Goal: Information Seeking & Learning: Find specific fact

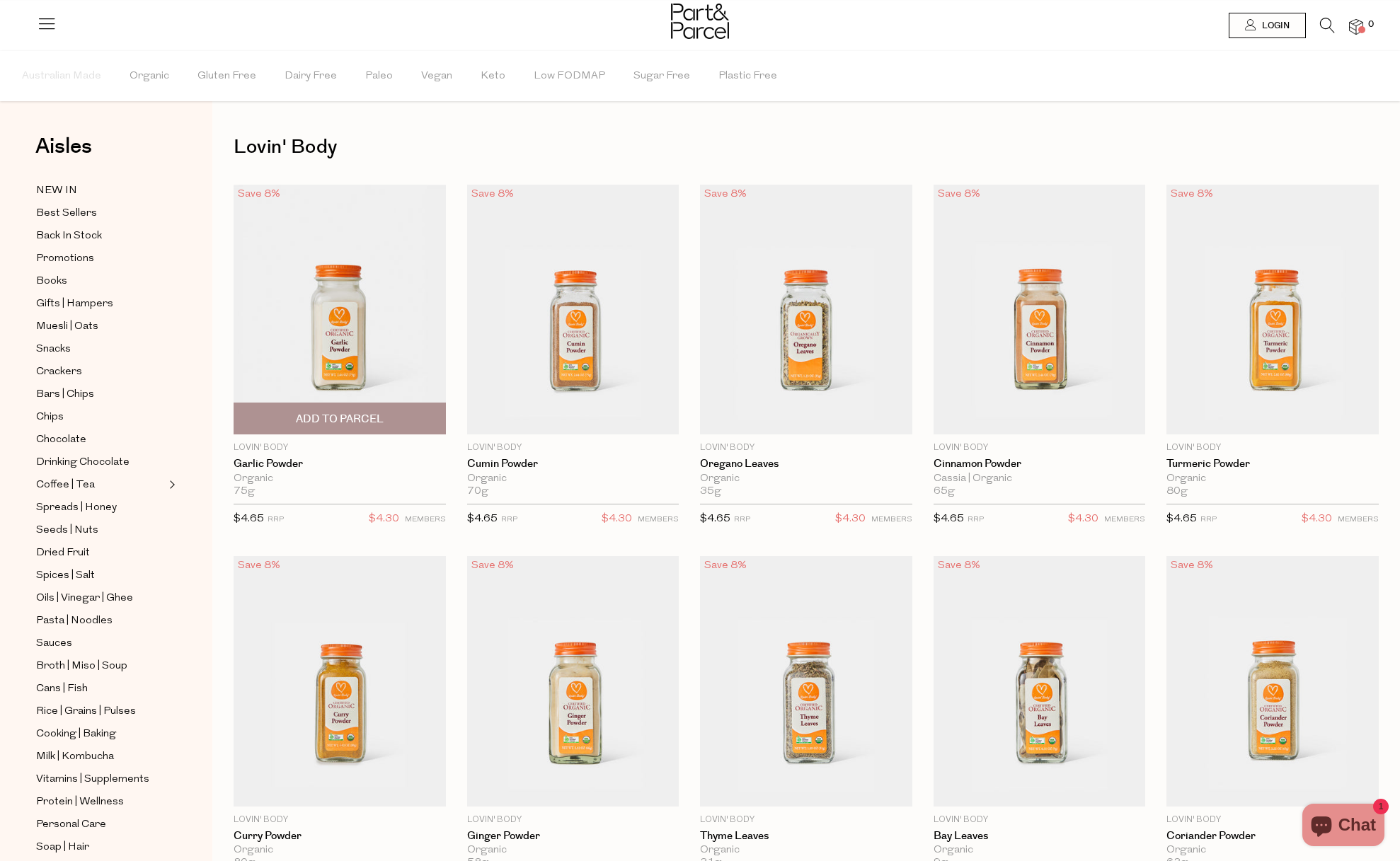
click at [342, 359] on img at bounding box center [339, 309] width 212 height 251
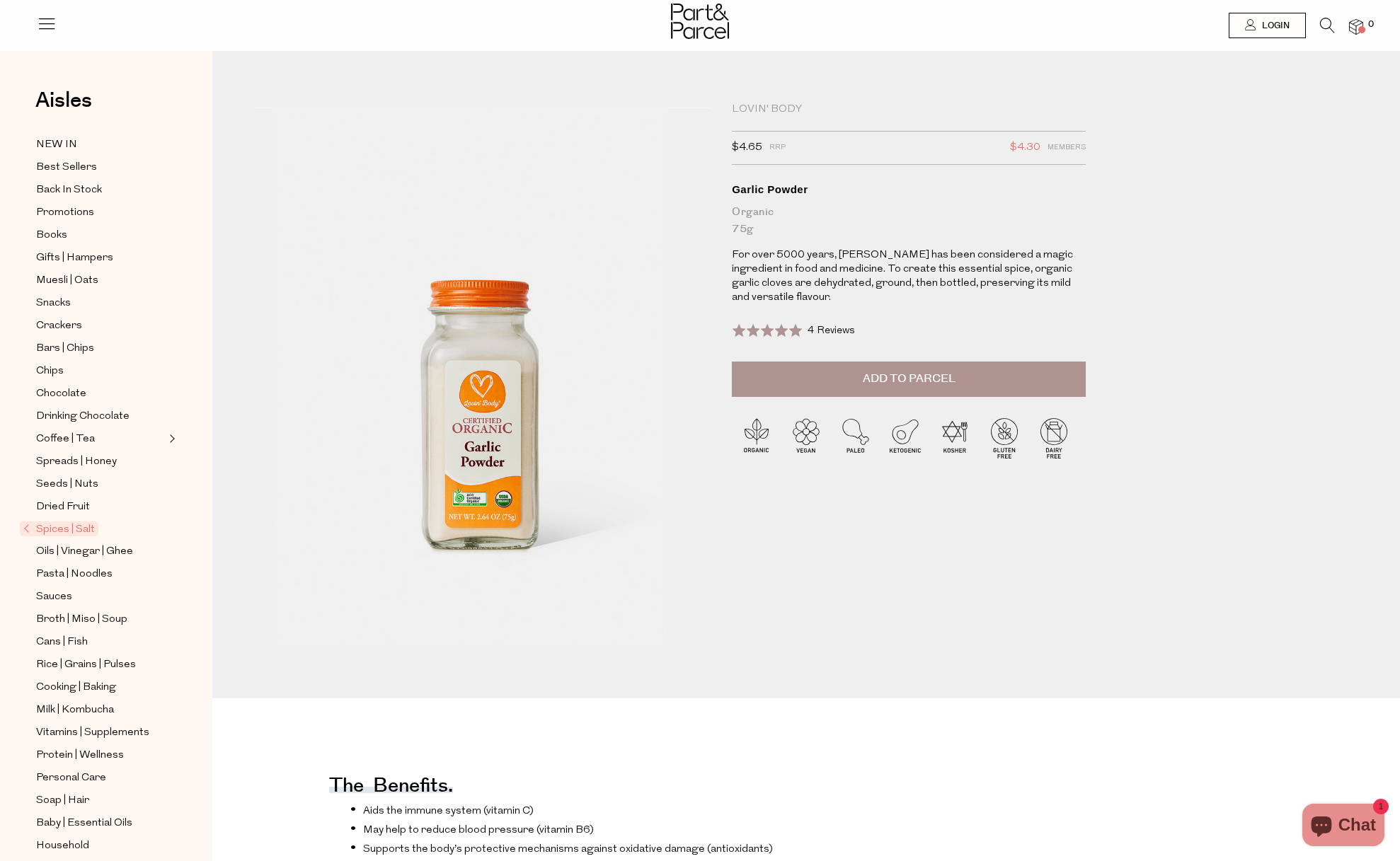
click at [52, 28] on icon at bounding box center [47, 24] width 20 height 20
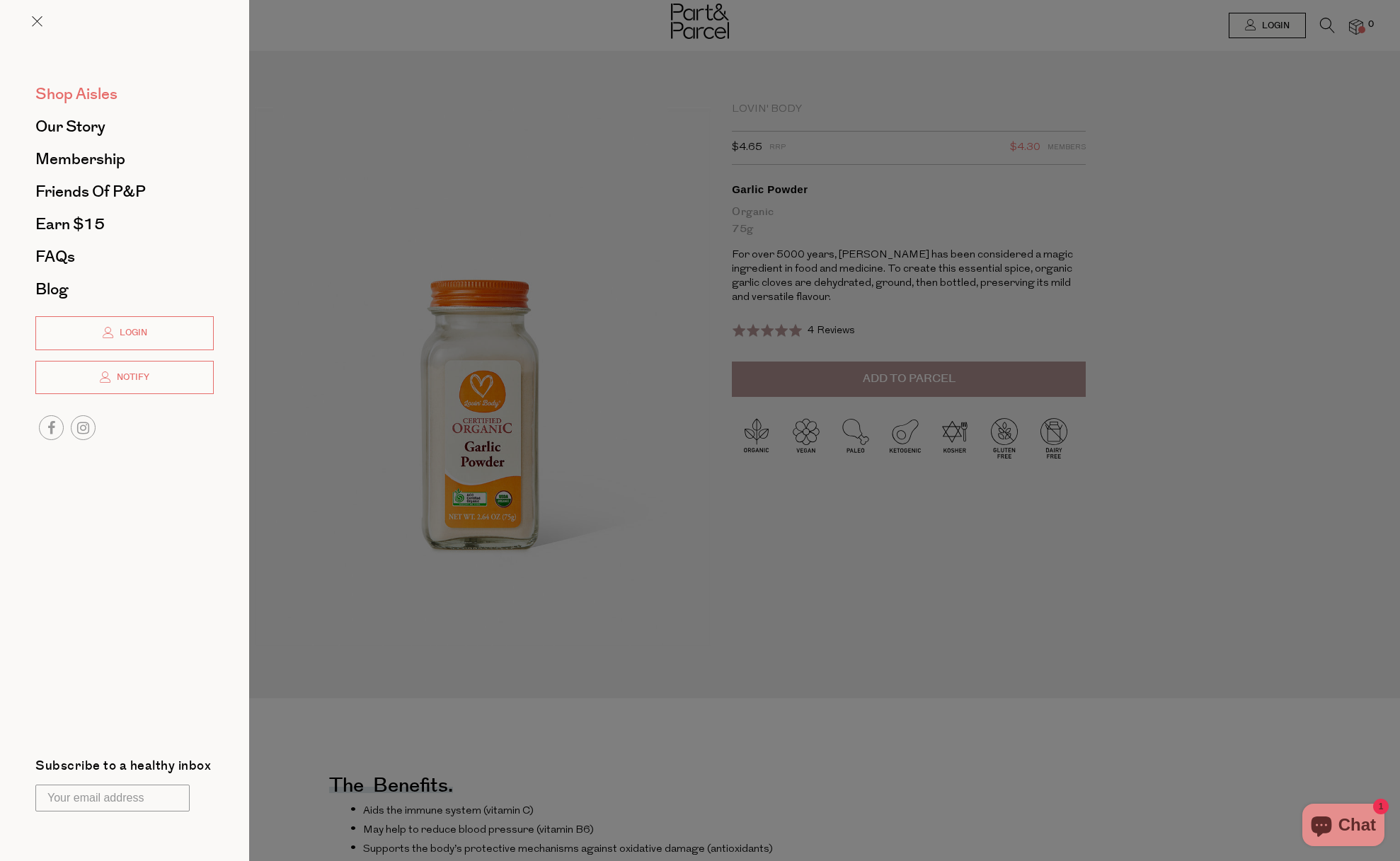
click at [108, 98] on span "Shop Aisles" at bounding box center [76, 93] width 82 height 23
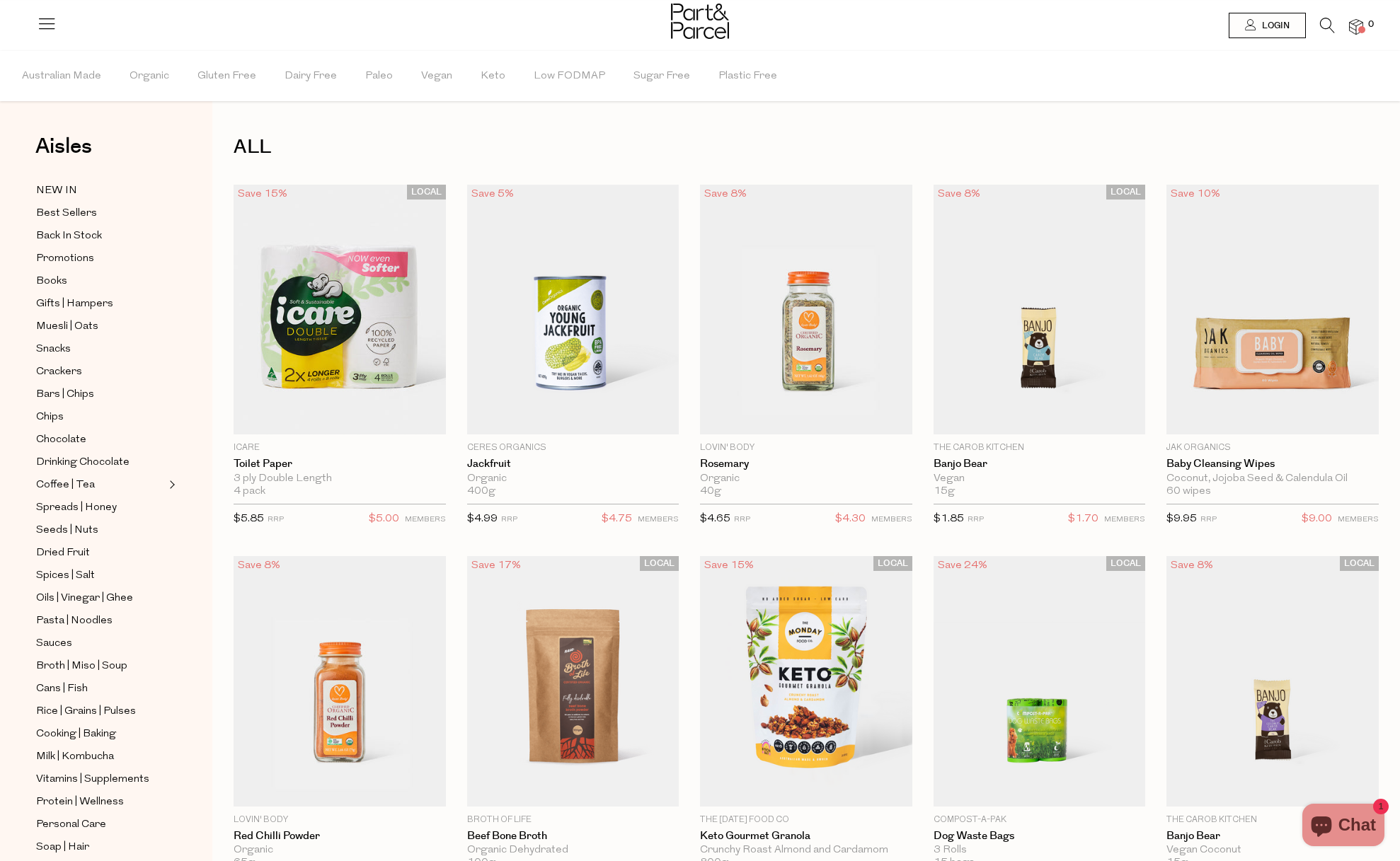
click at [1328, 27] on icon at bounding box center [1327, 26] width 15 height 16
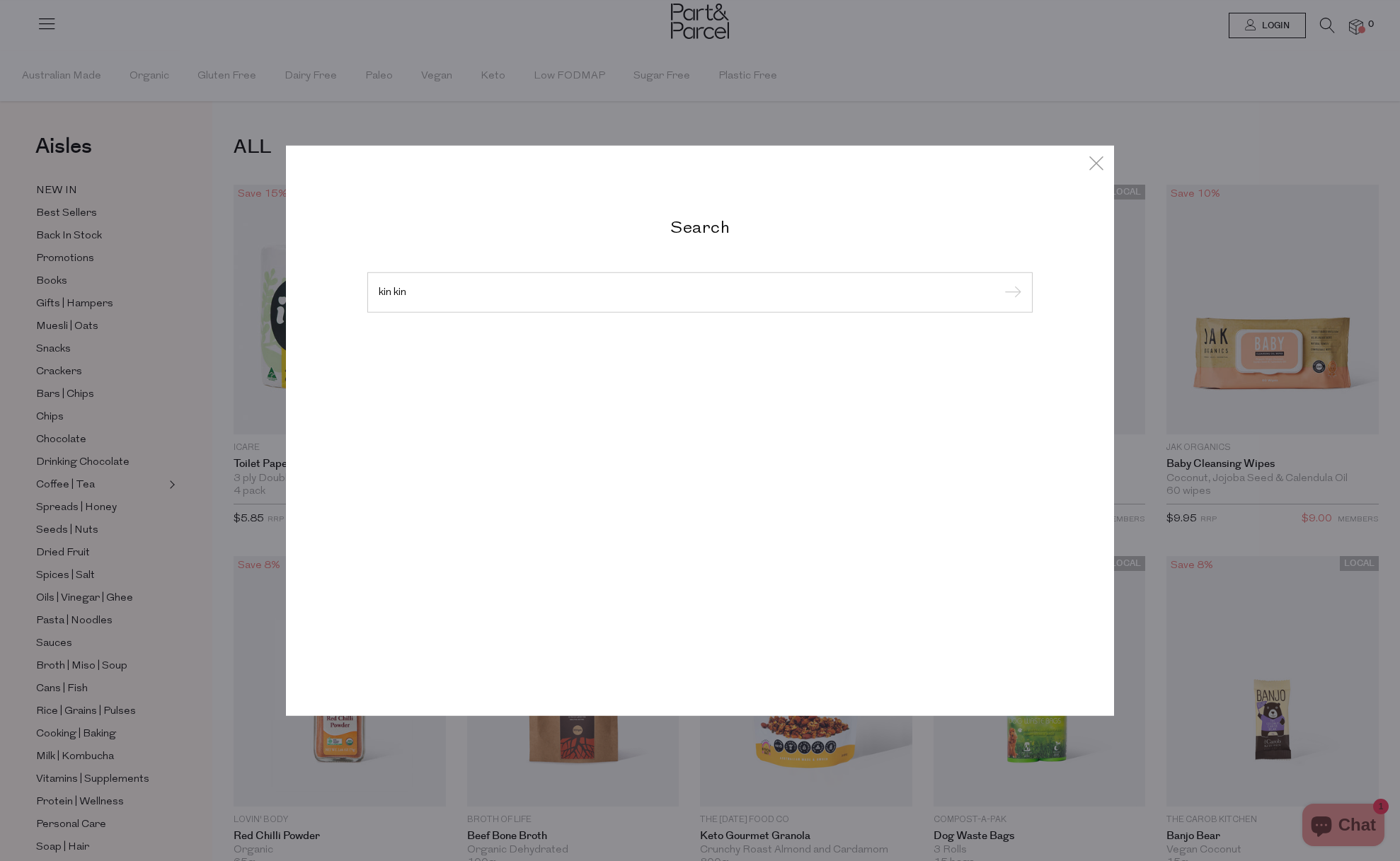
type input "kin kin"
click at [1000, 283] on input "submit" at bounding box center [1010, 293] width 21 height 21
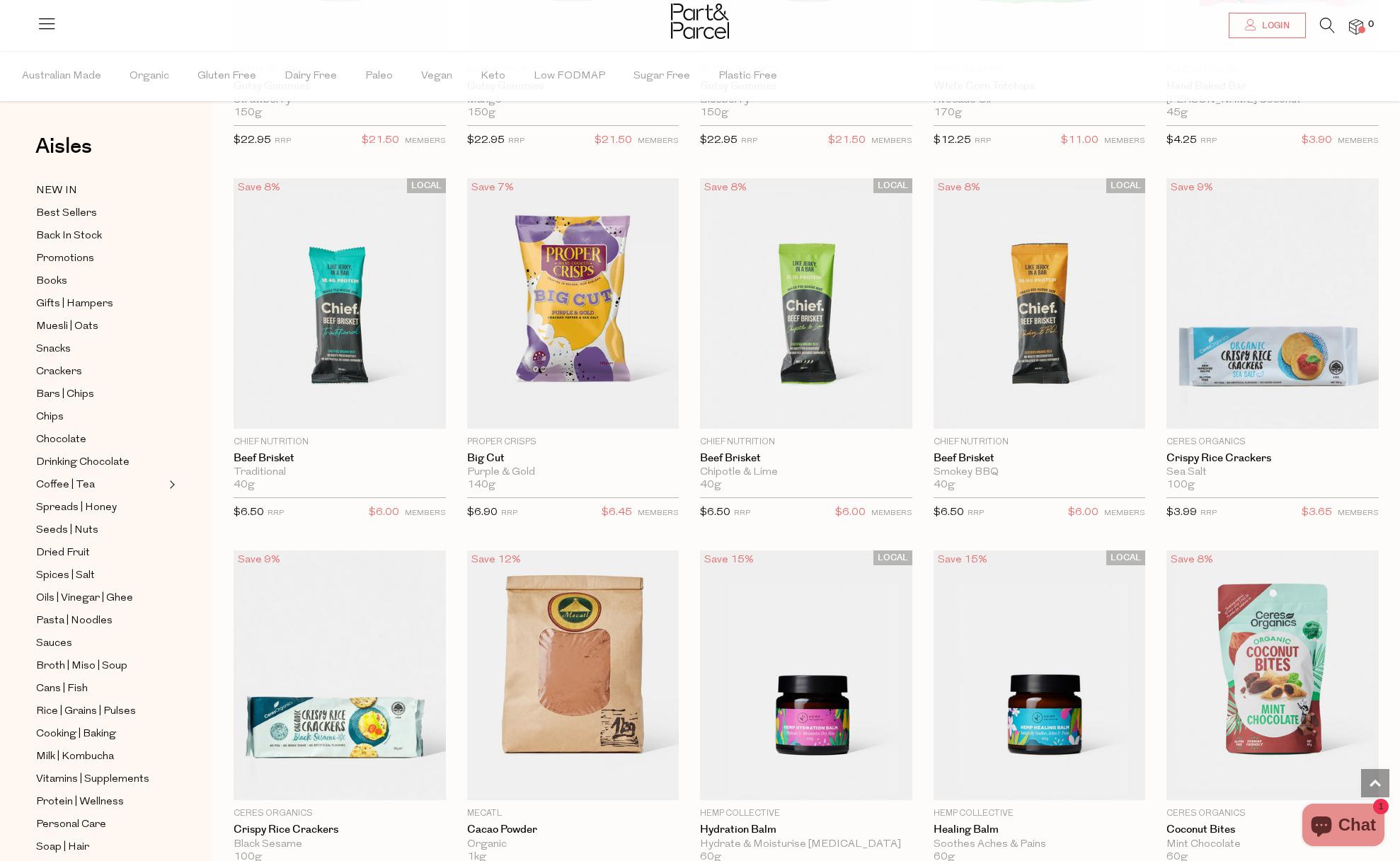
scroll to position [2688, 0]
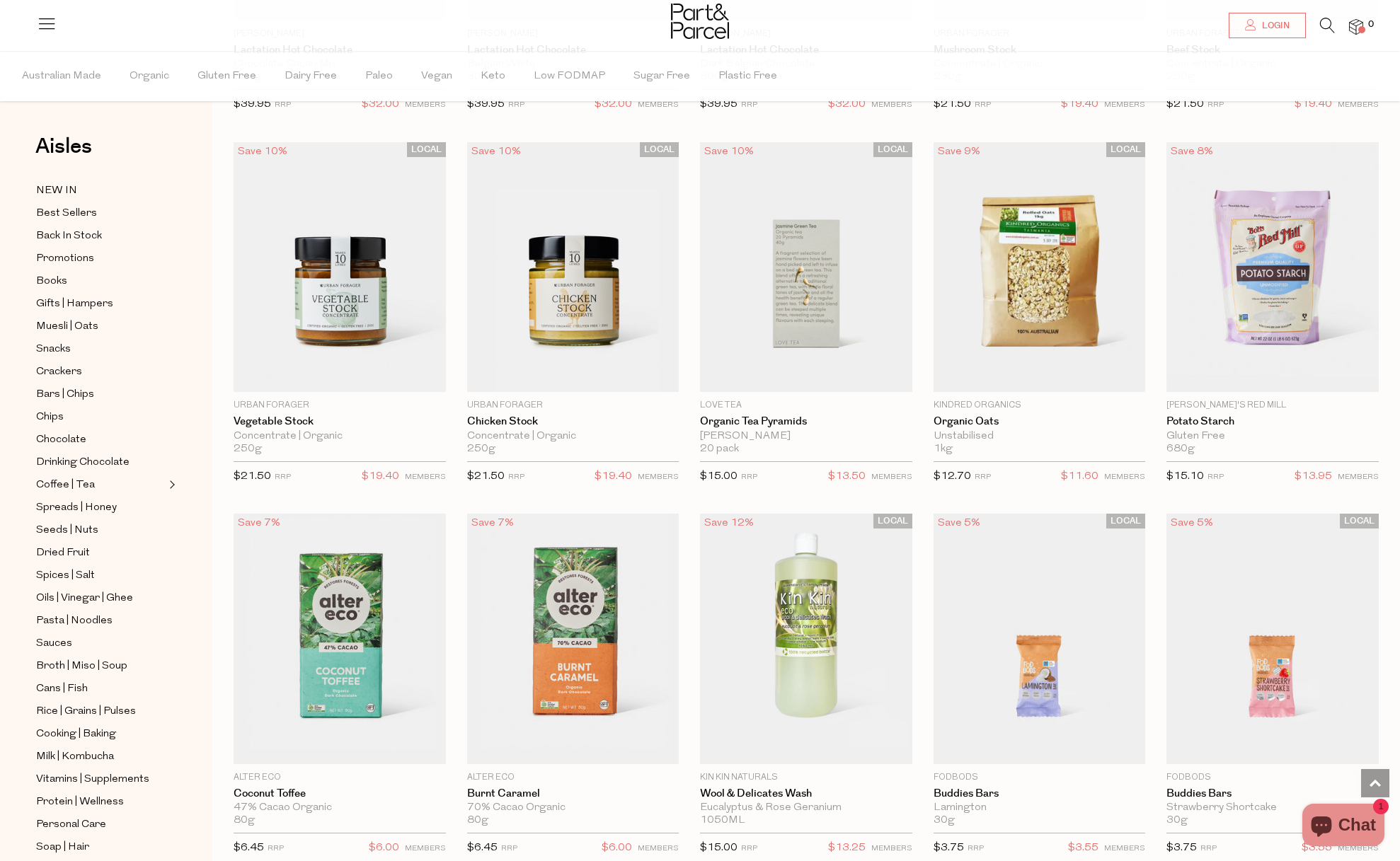
scroll to position [4542, 0]
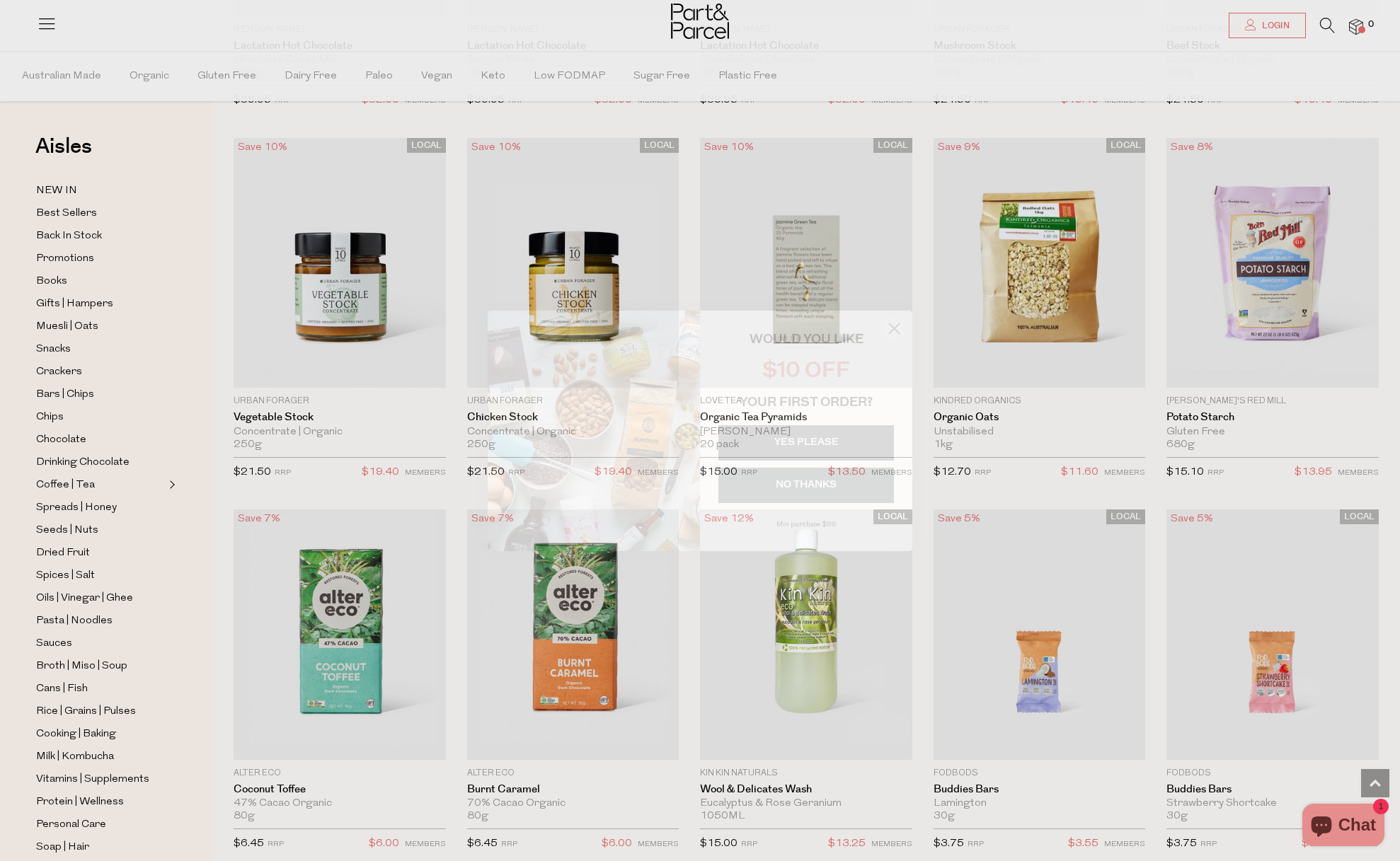
click at [897, 329] on circle "Close dialog" at bounding box center [895, 328] width 24 height 24
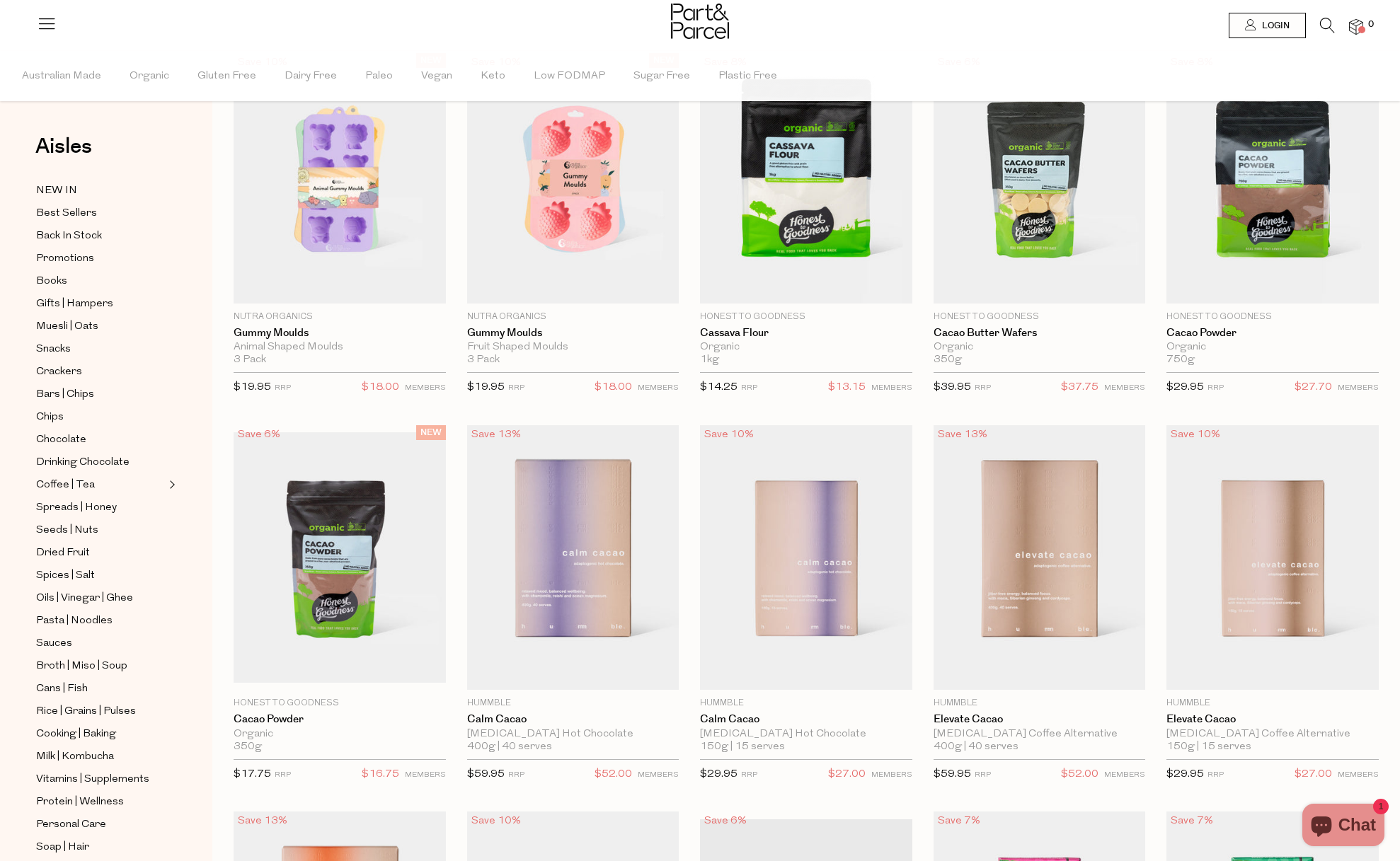
scroll to position [0, 0]
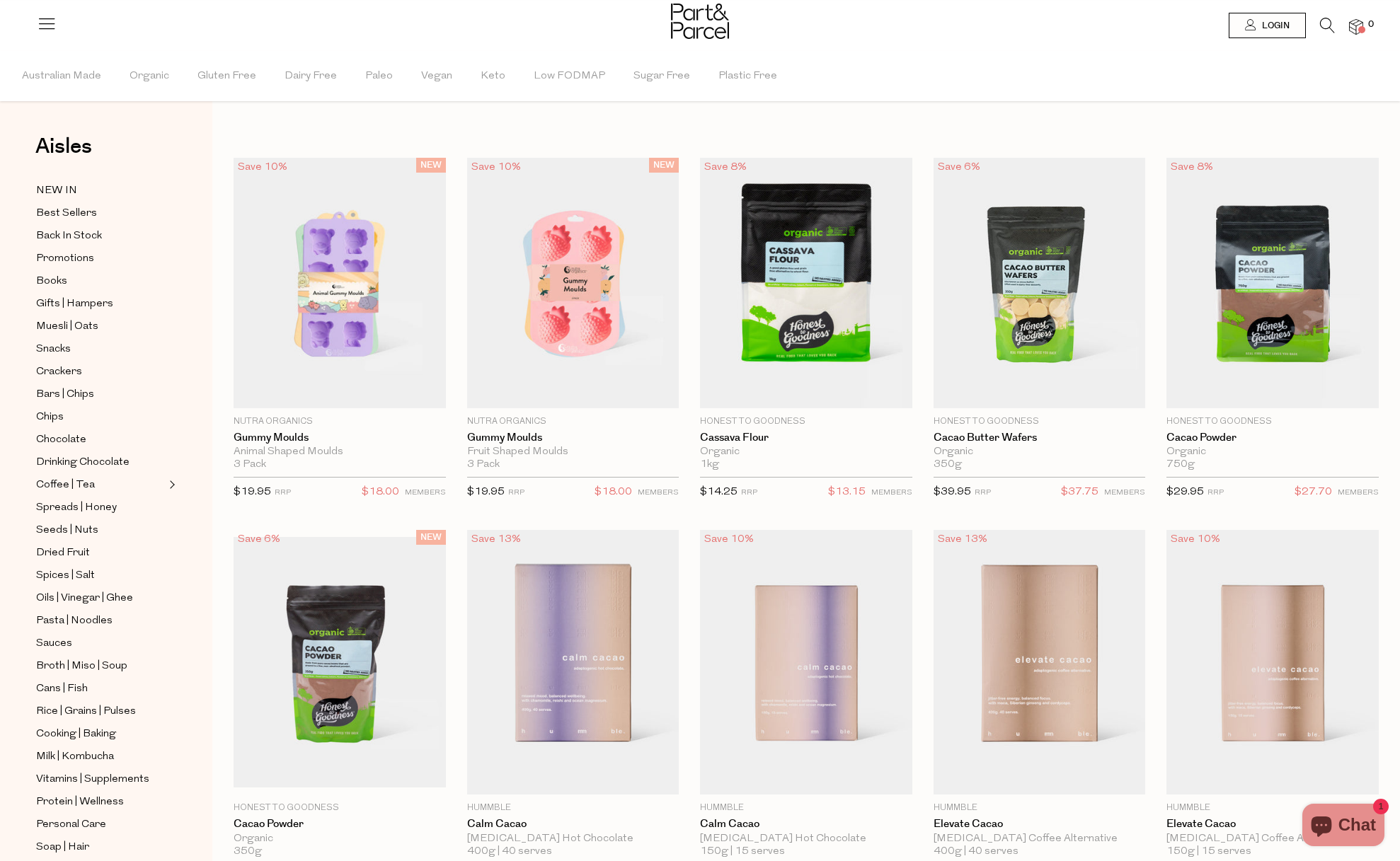
click at [1327, 27] on icon at bounding box center [1327, 26] width 15 height 16
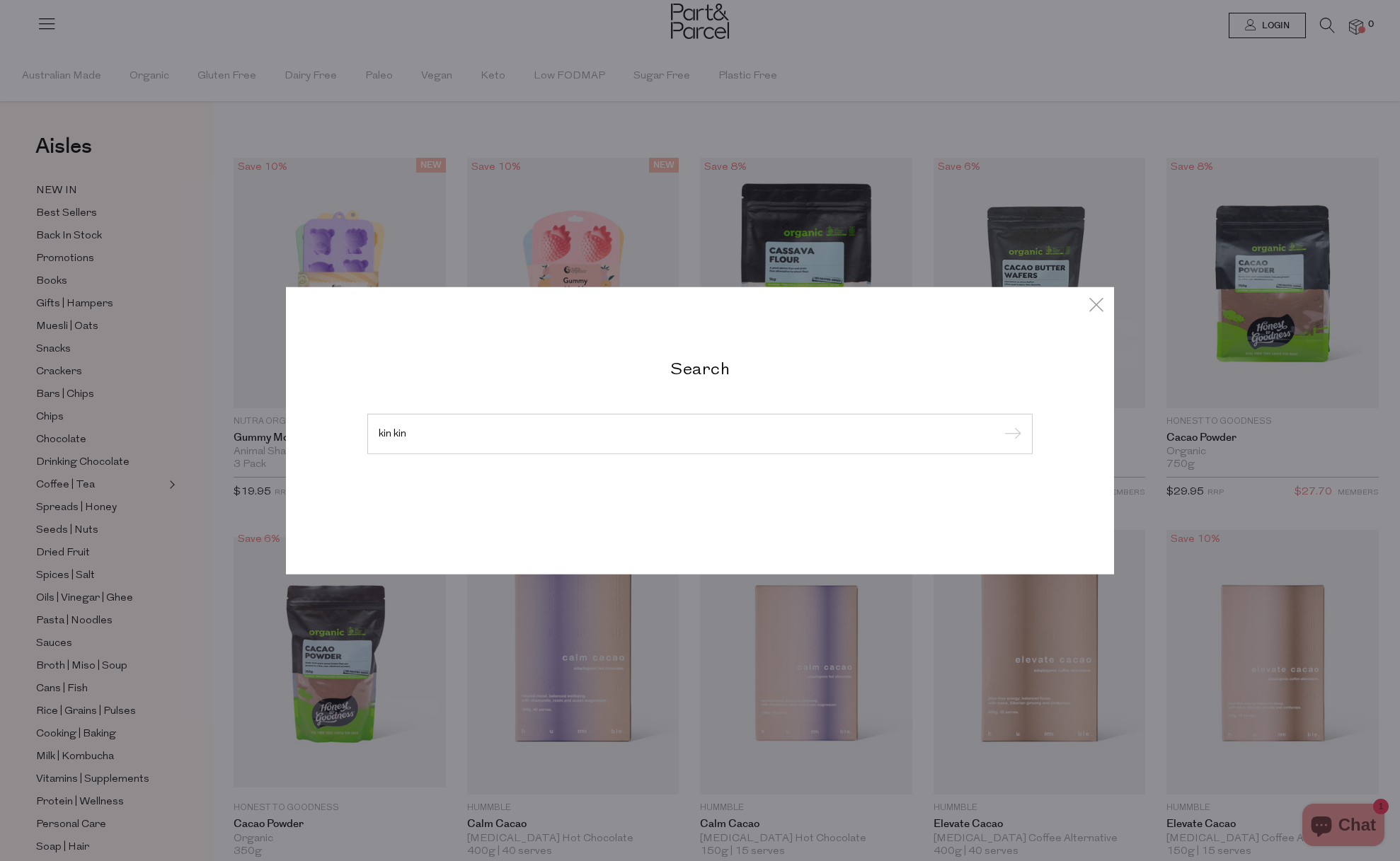
type input "kin kin"
click at [1000, 424] on input "submit" at bounding box center [1010, 433] width 21 height 21
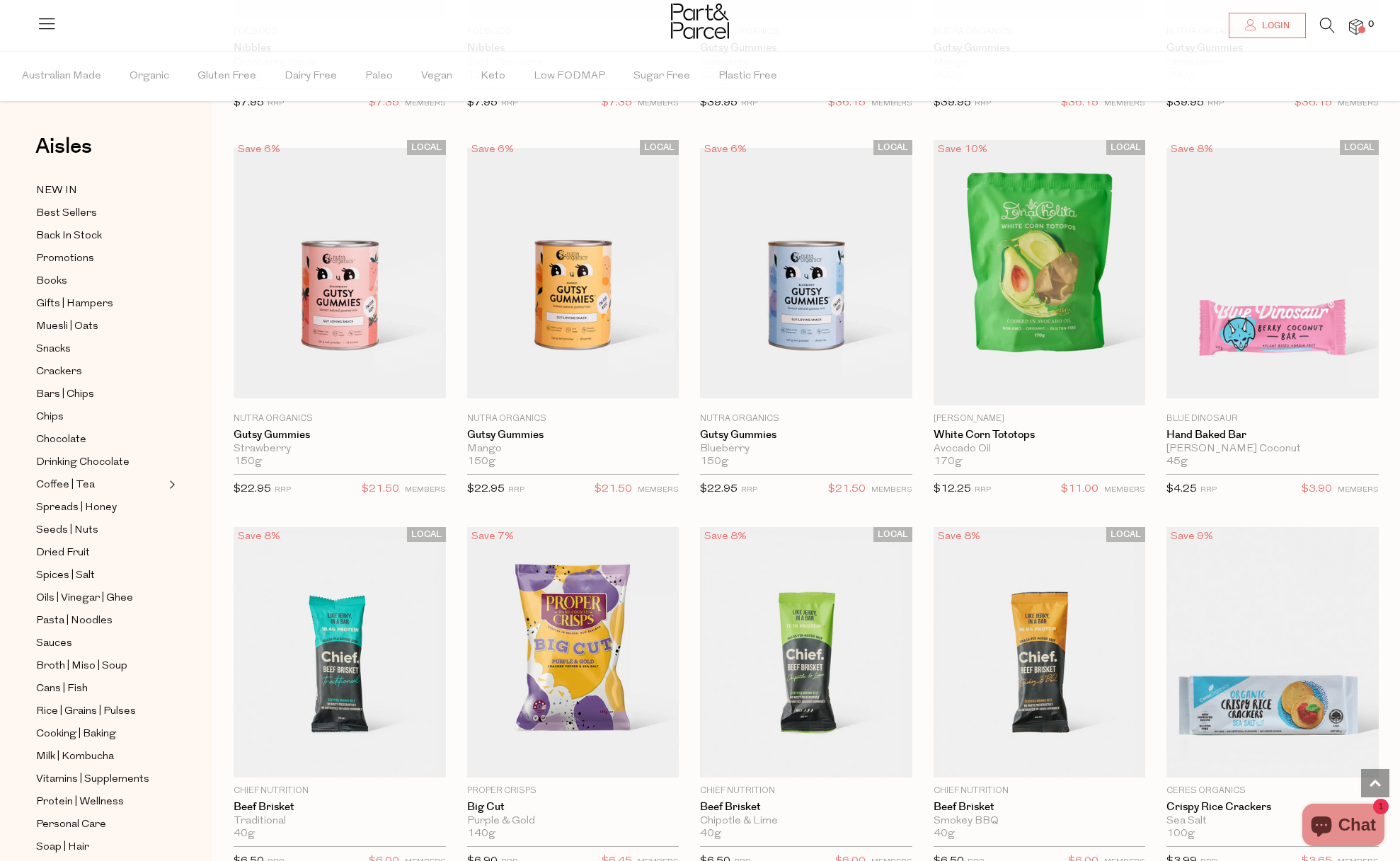
scroll to position [2298, 0]
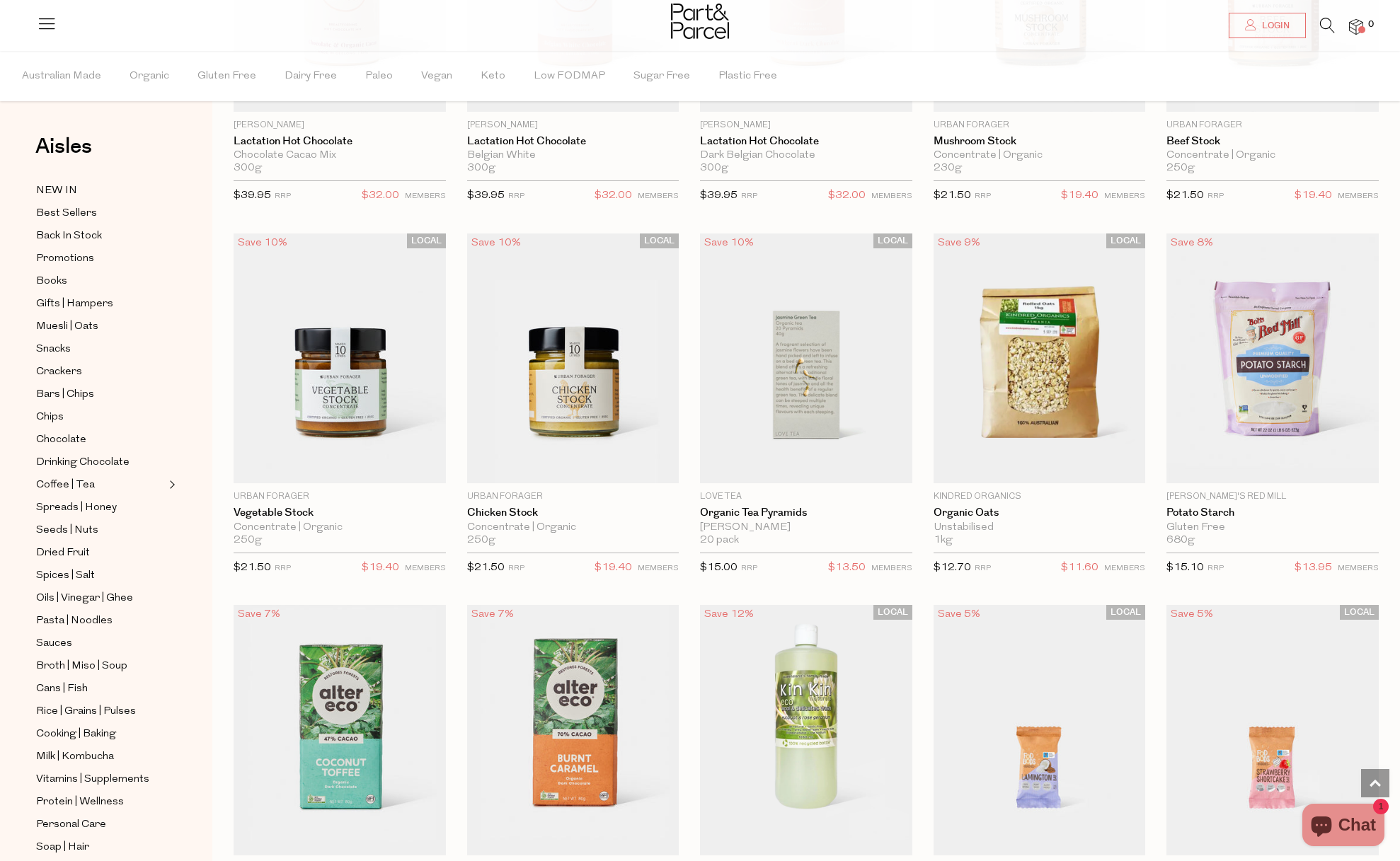
scroll to position [4461, 0]
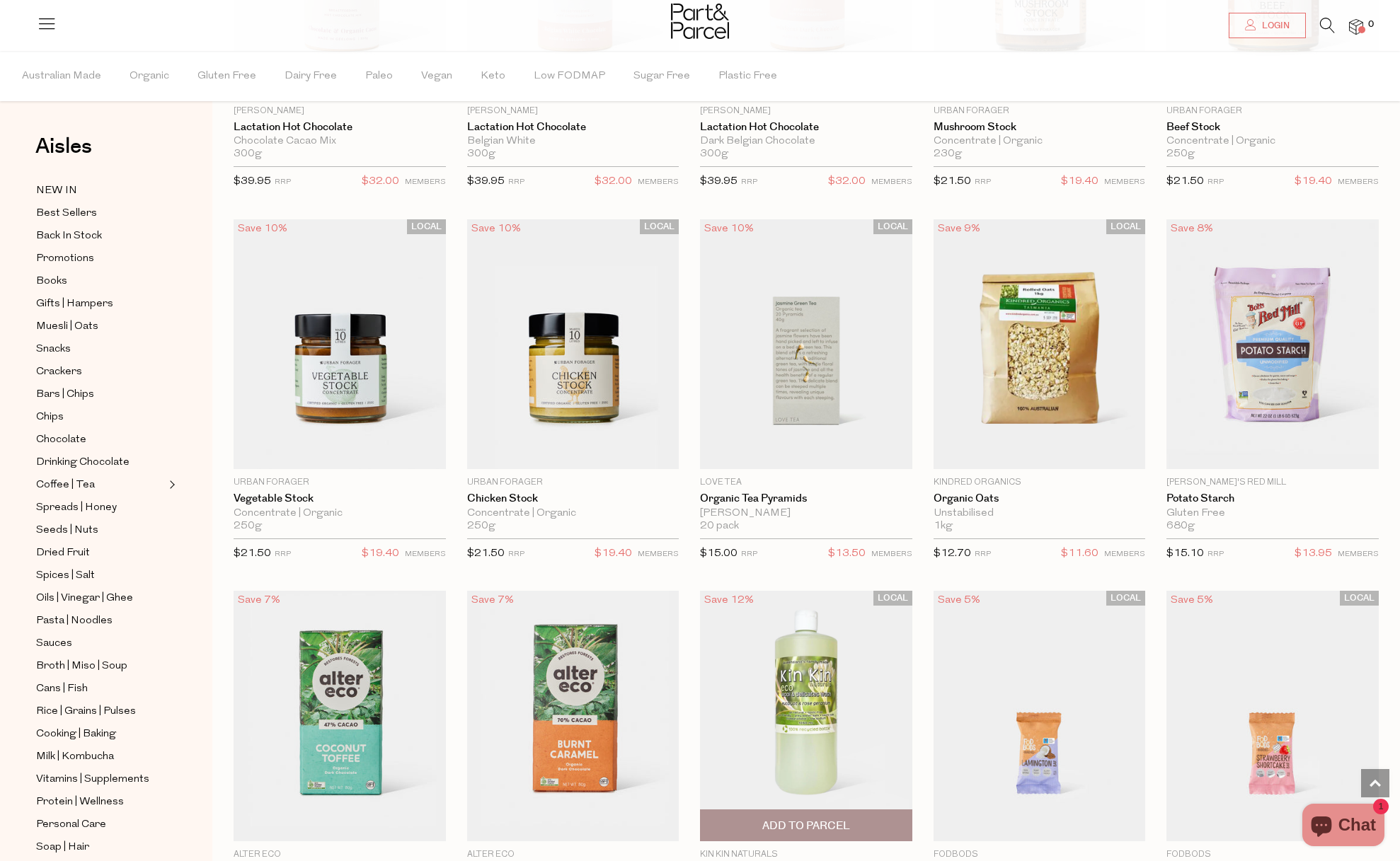
click at [806, 722] on img at bounding box center [807, 716] width 212 height 251
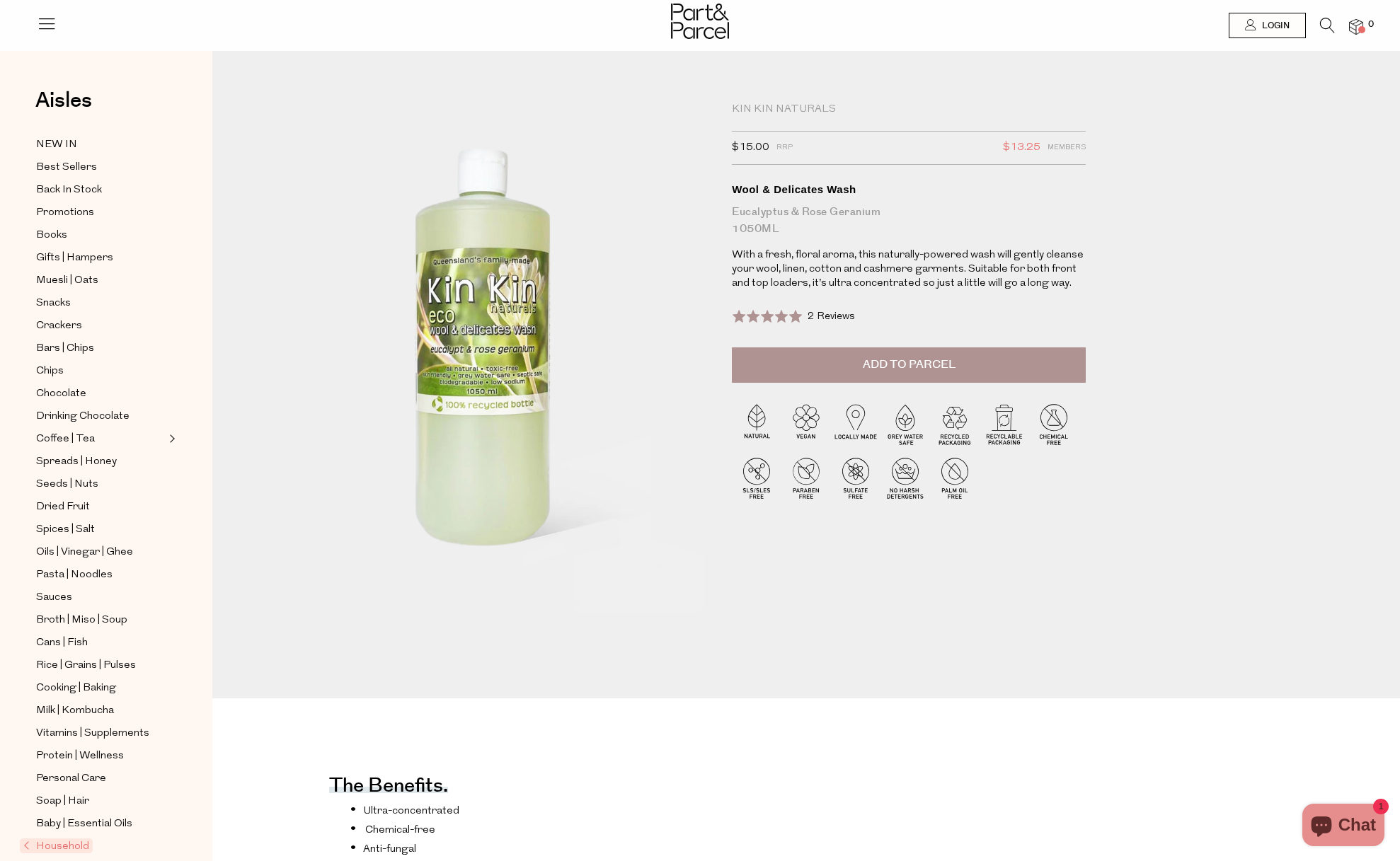
click at [803, 106] on div "Kin Kin Naturals" at bounding box center [909, 109] width 354 height 14
copy div "Kin Kin Naturals"
click at [1334, 24] on icon at bounding box center [1327, 26] width 15 height 16
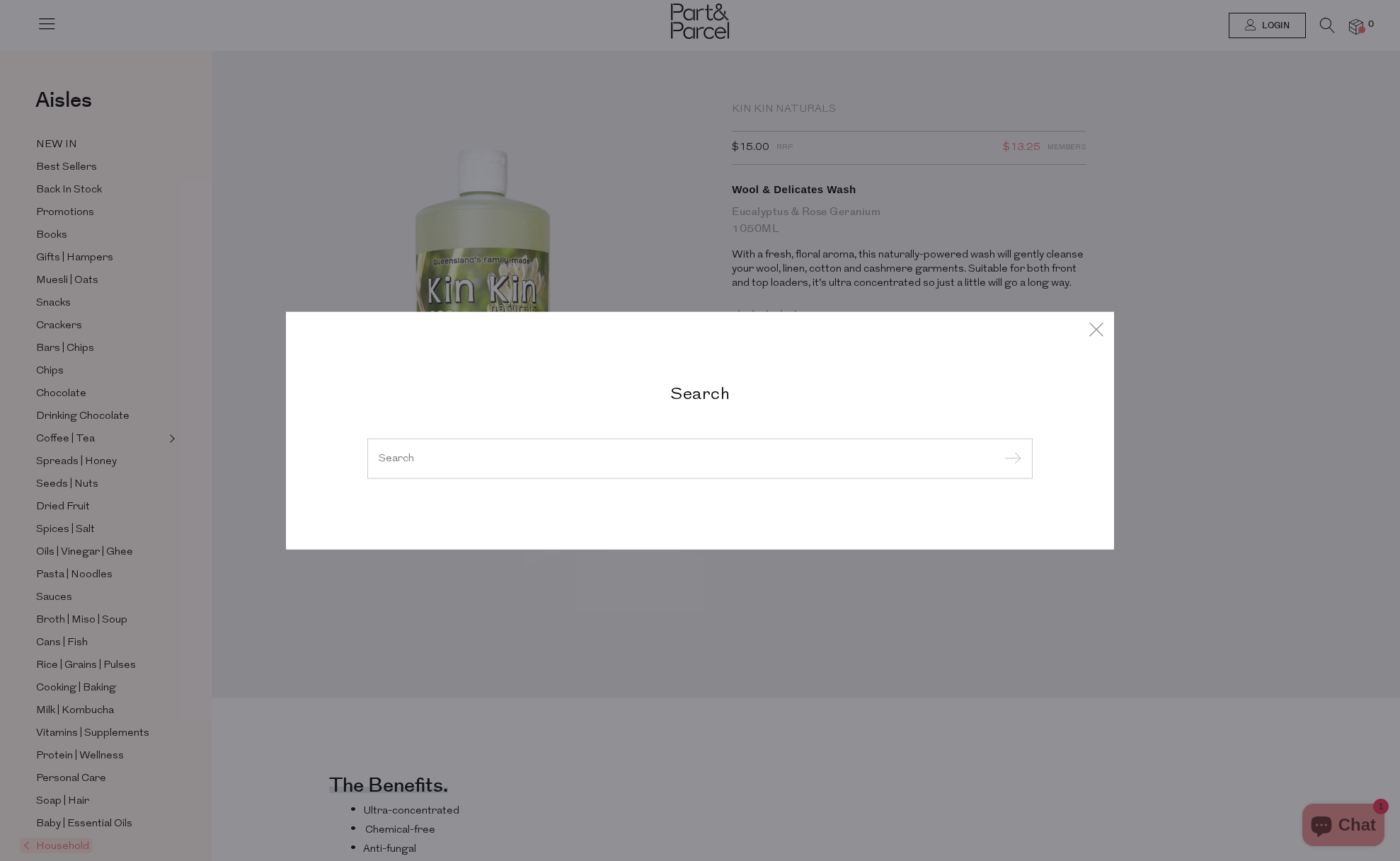
paste input "Kin Kin Naturals"
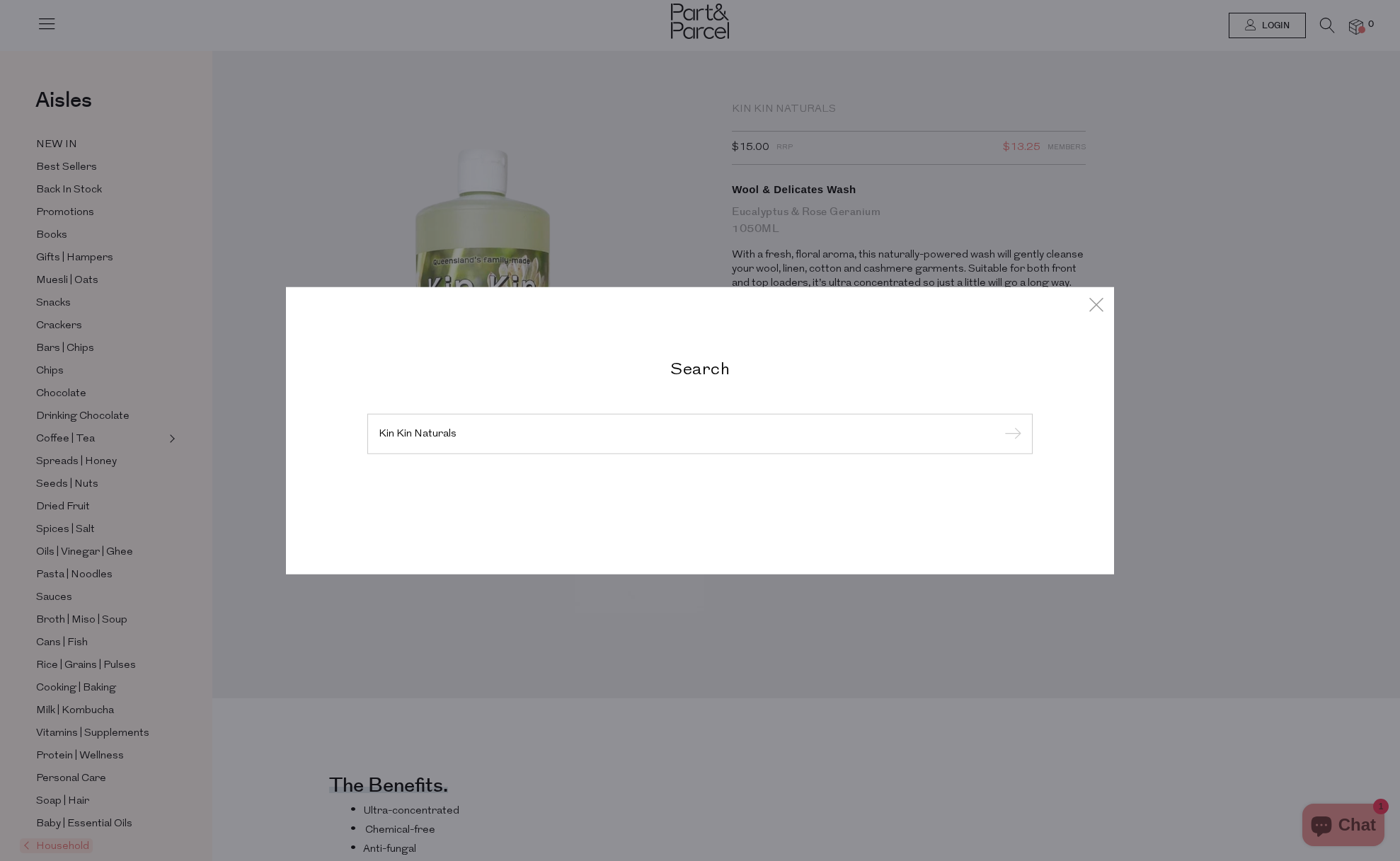
type input "Kin Kin Naturals"
click at [1000, 424] on input "submit" at bounding box center [1010, 433] width 21 height 21
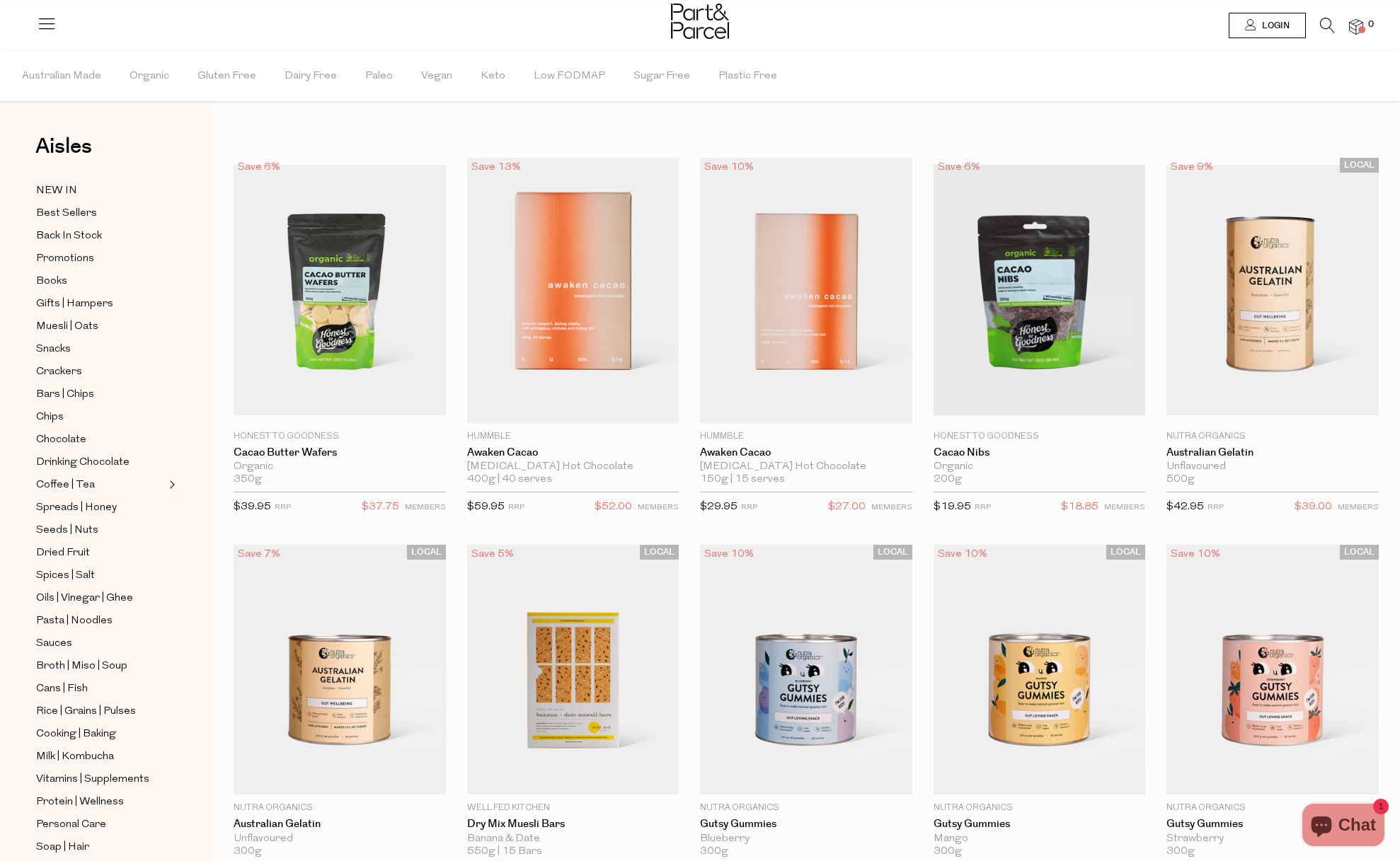
drag, startPoint x: 1323, startPoint y: 23, endPoint x: 1061, endPoint y: 55, distance: 263.9
click at [1323, 24] on icon at bounding box center [1327, 26] width 15 height 16
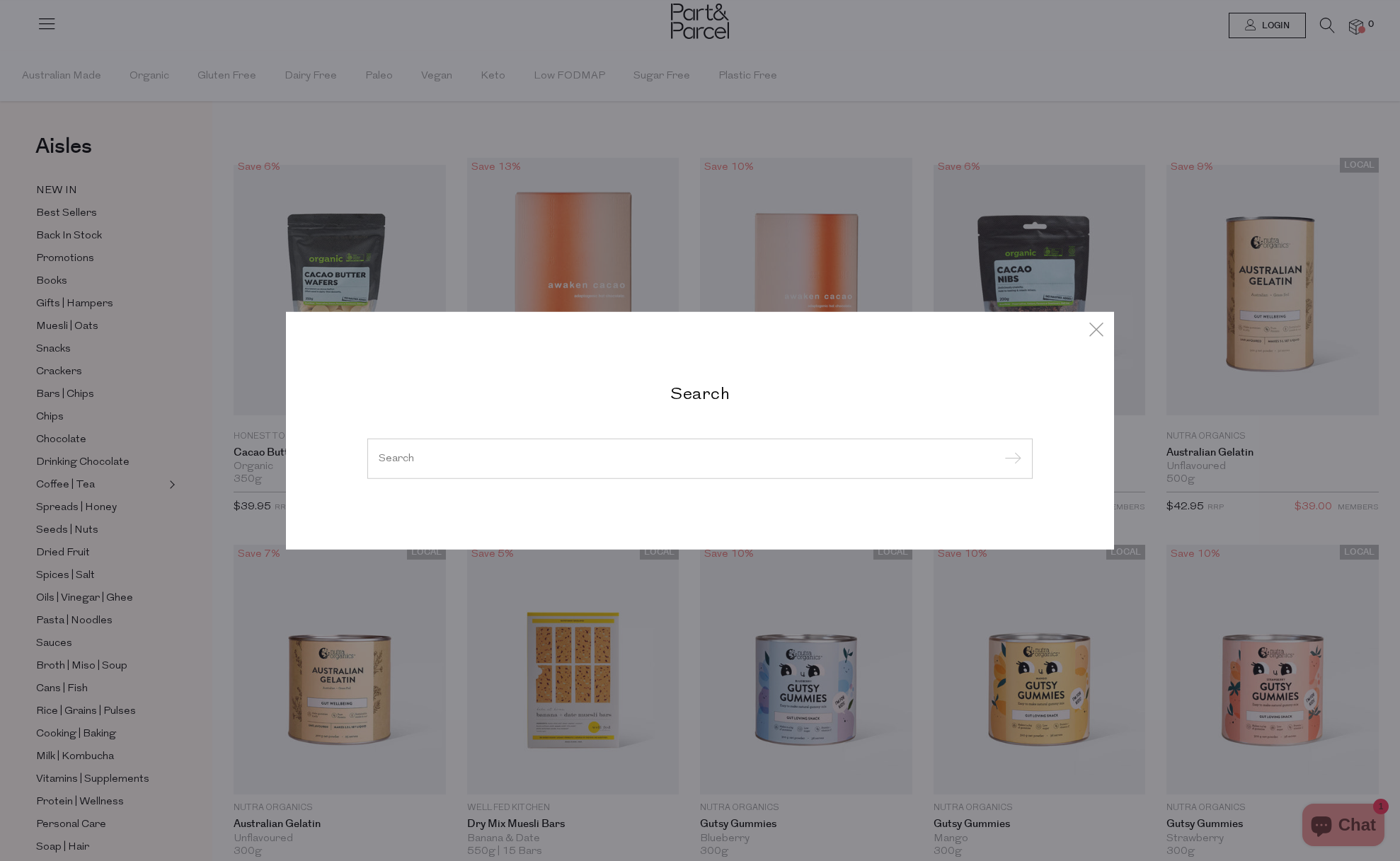
paste input "Kin Kin Naturals"
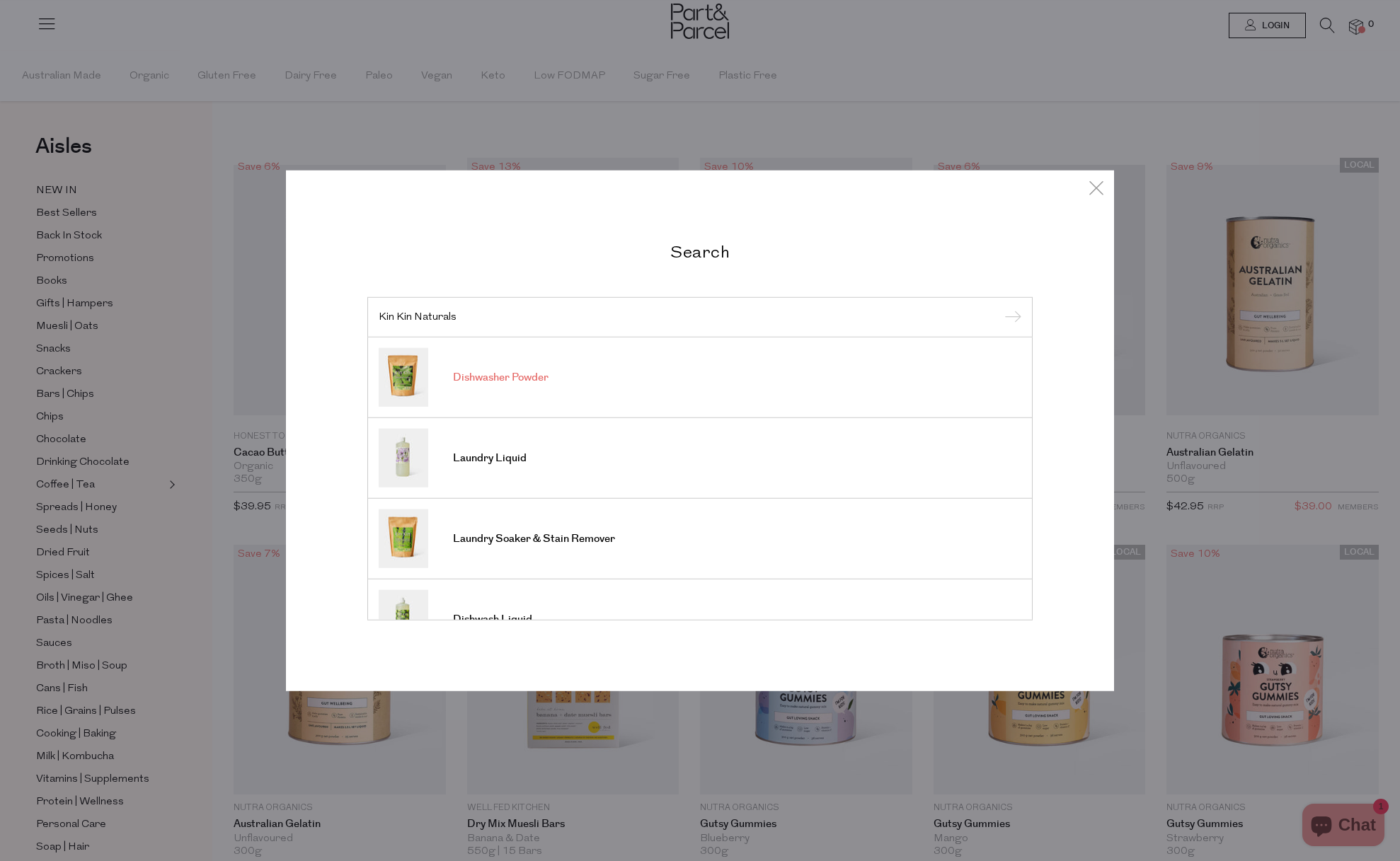
type input "Kin Kin Naturals"
click at [473, 385] on link "Dishwasher Powder" at bounding box center [700, 377] width 643 height 59
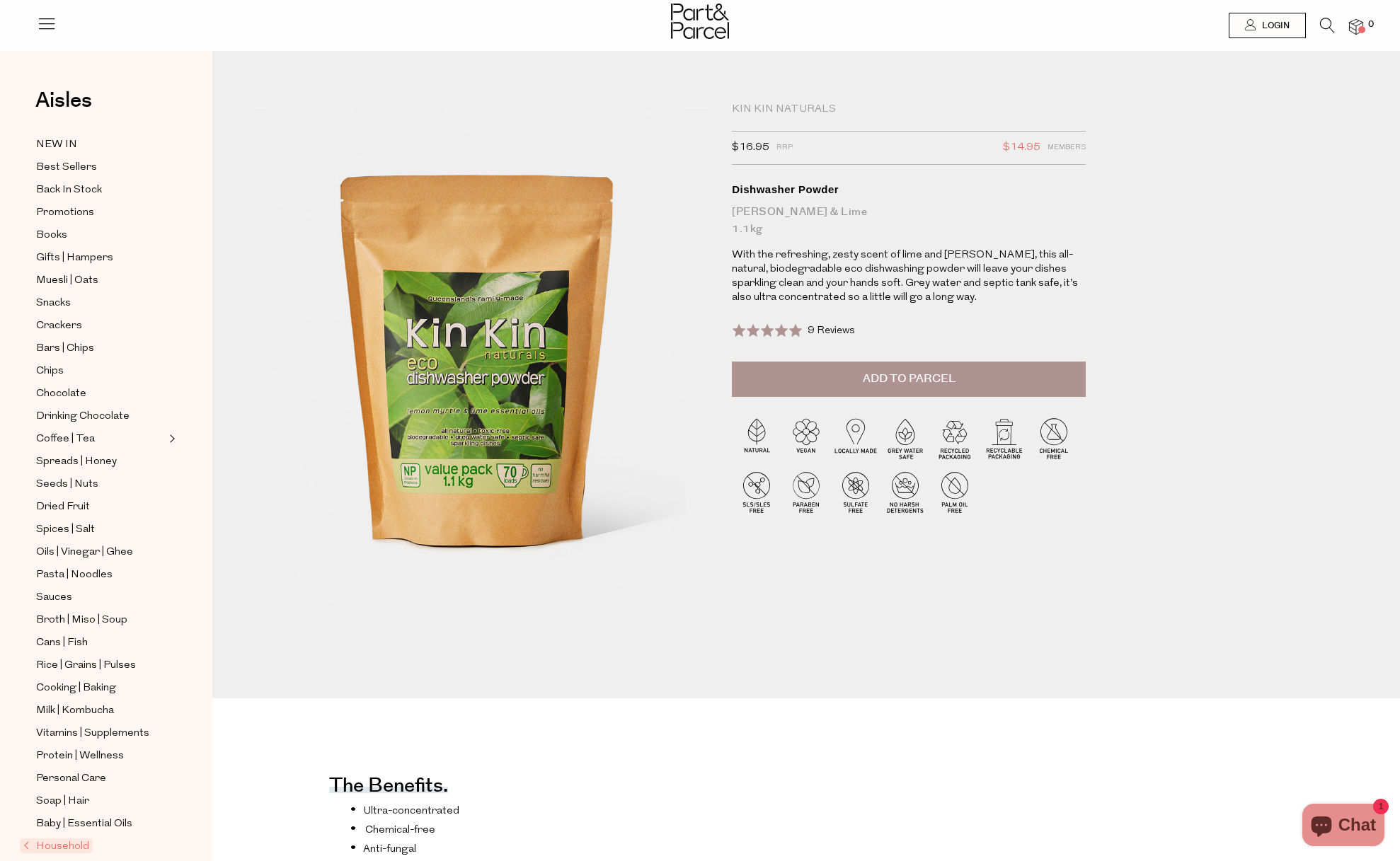
click at [1323, 24] on icon at bounding box center [1327, 26] width 15 height 16
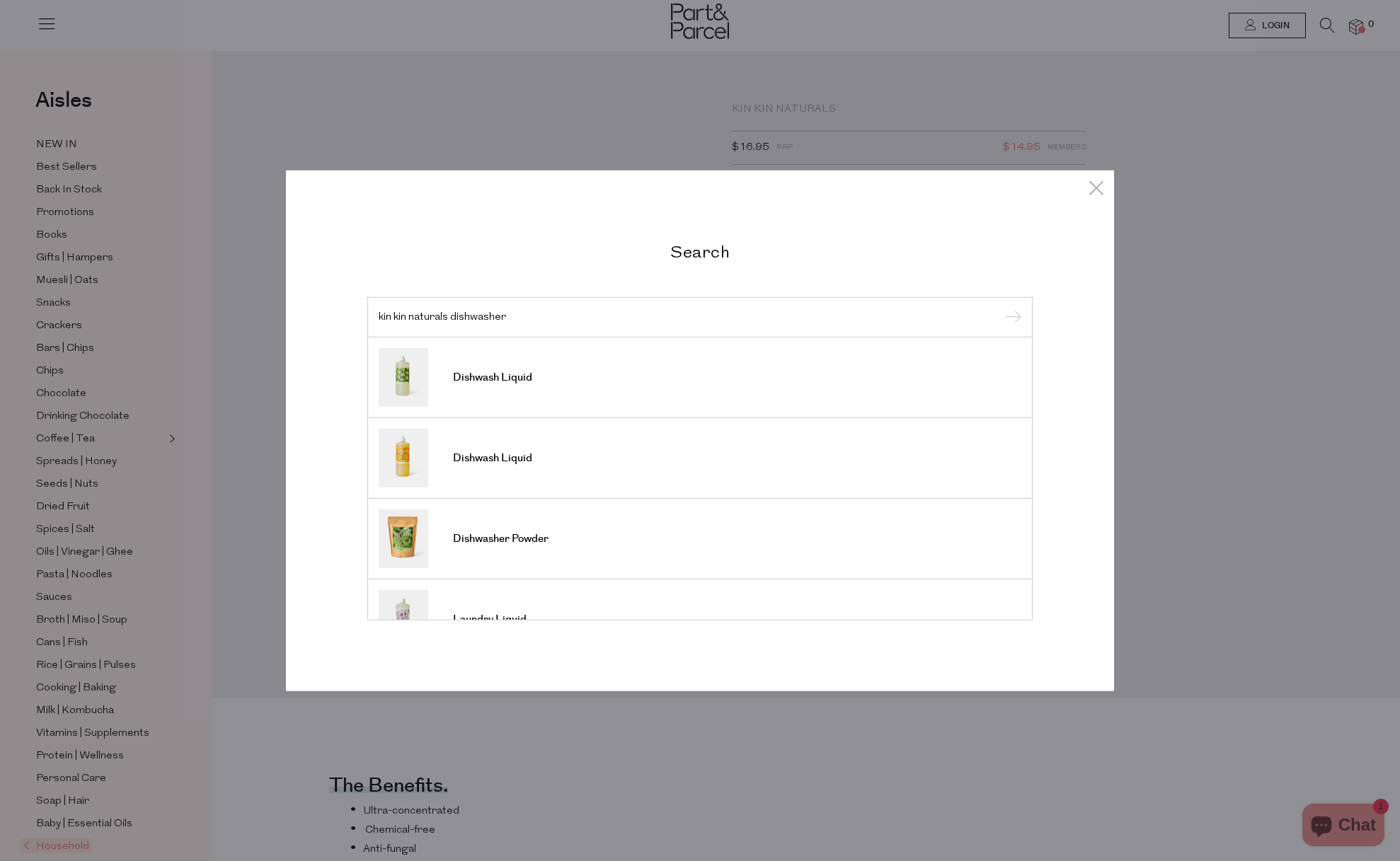
type input "kin kin naturals dishwasher"
click at [1000, 308] on input "submit" at bounding box center [1010, 317] width 21 height 21
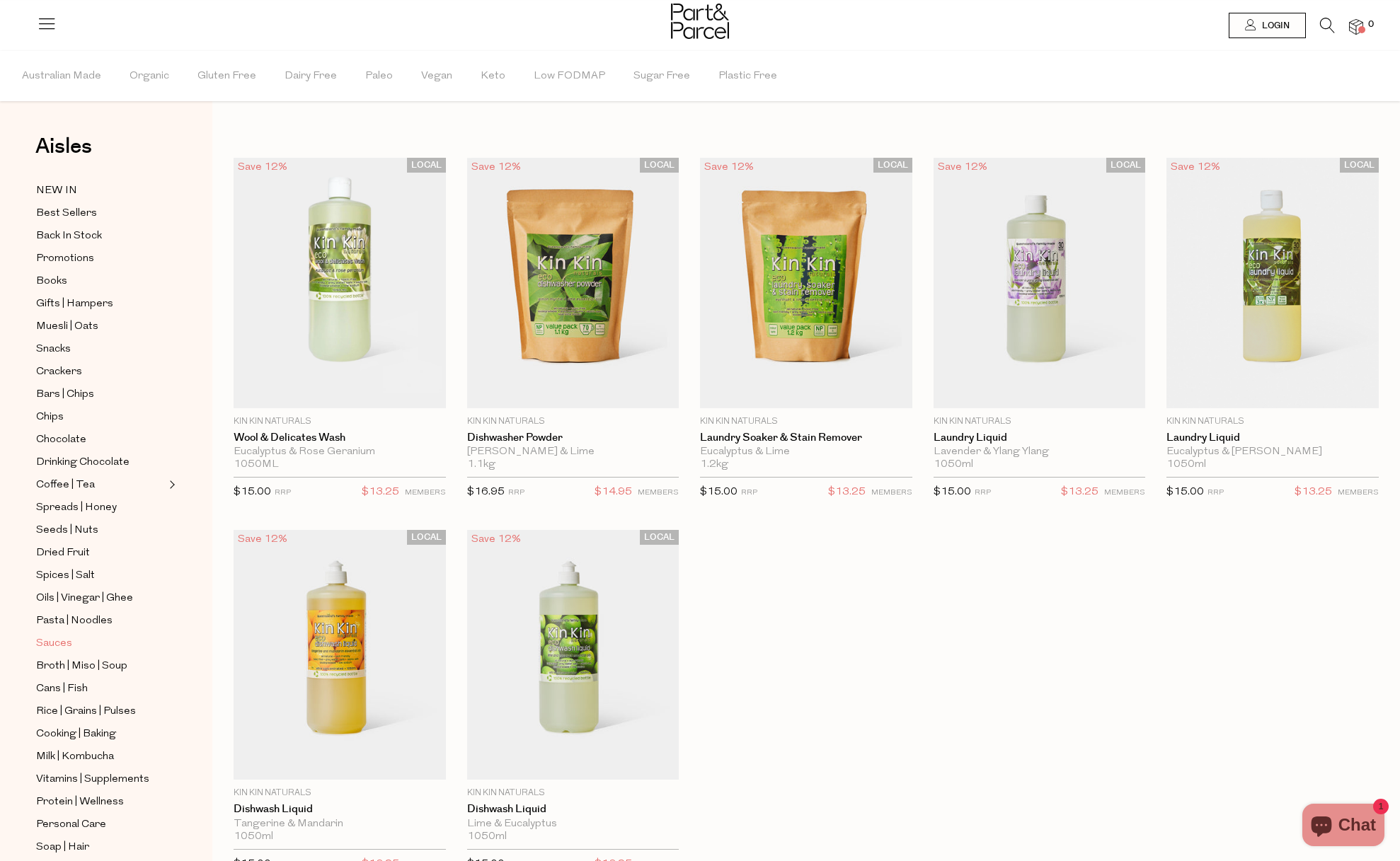
click at [68, 646] on span "Sauces" at bounding box center [54, 644] width 36 height 17
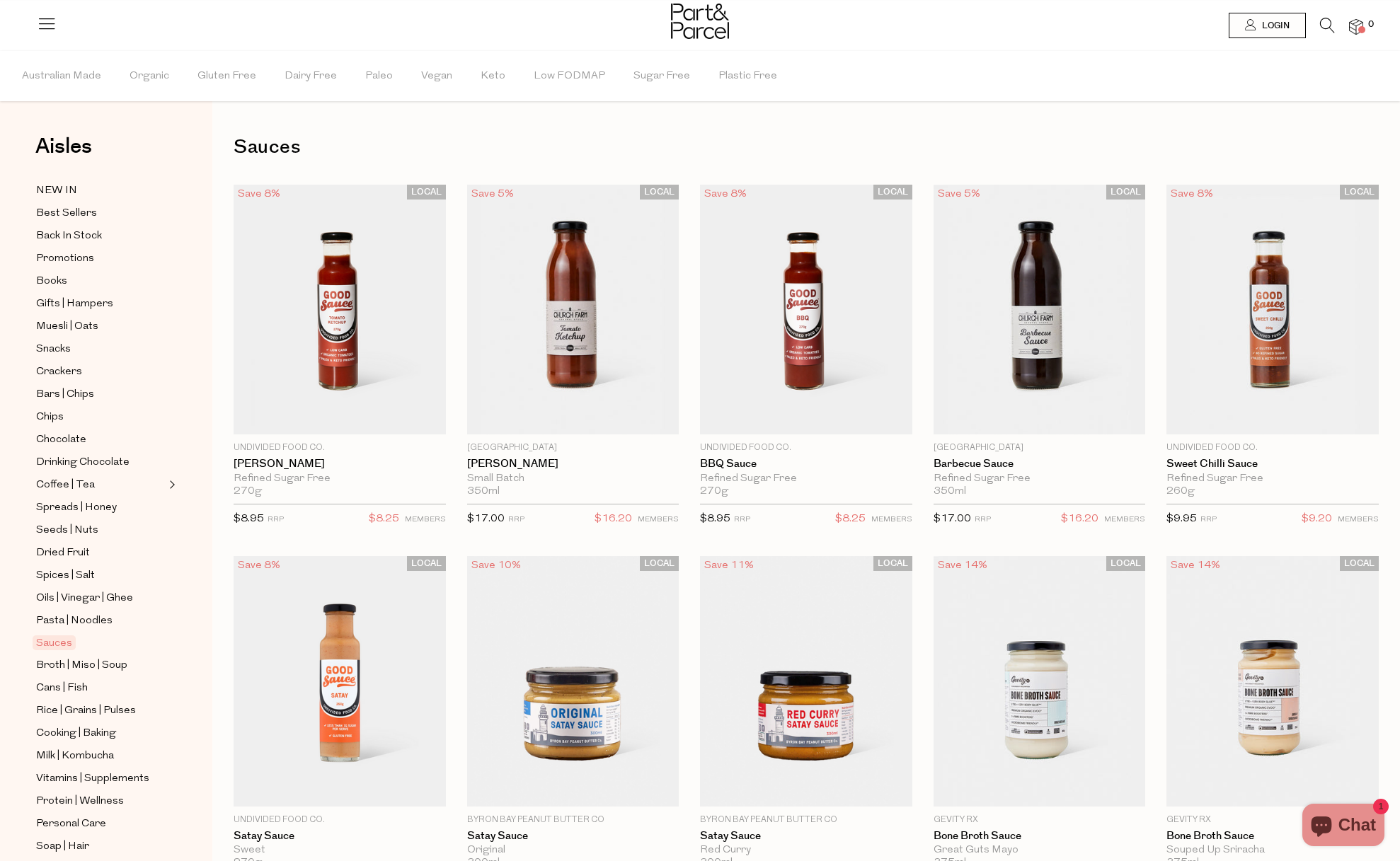
click at [1323, 19] on icon at bounding box center [1327, 26] width 15 height 16
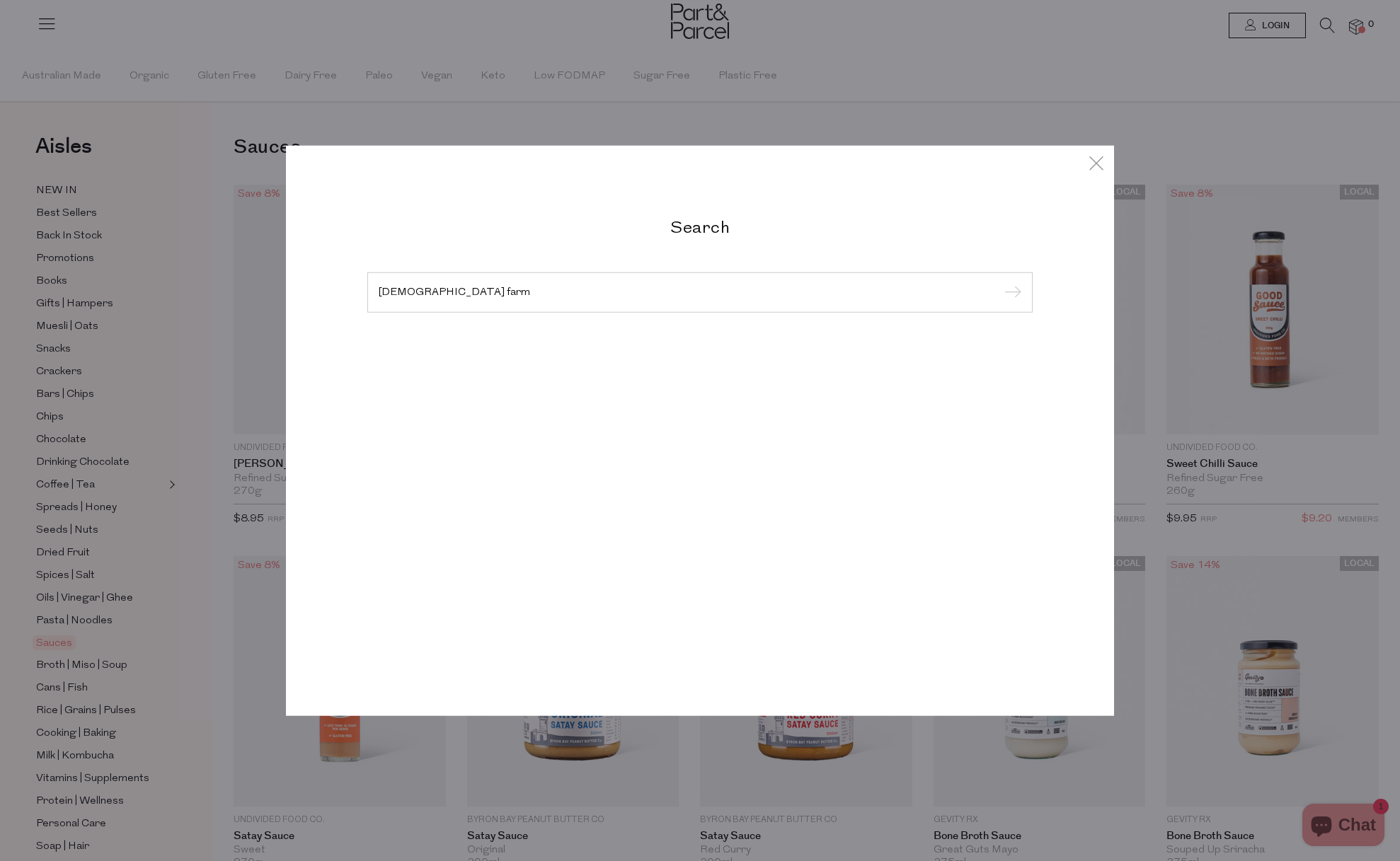
type input "church farm"
click at [1000, 283] on input "submit" at bounding box center [1010, 293] width 21 height 21
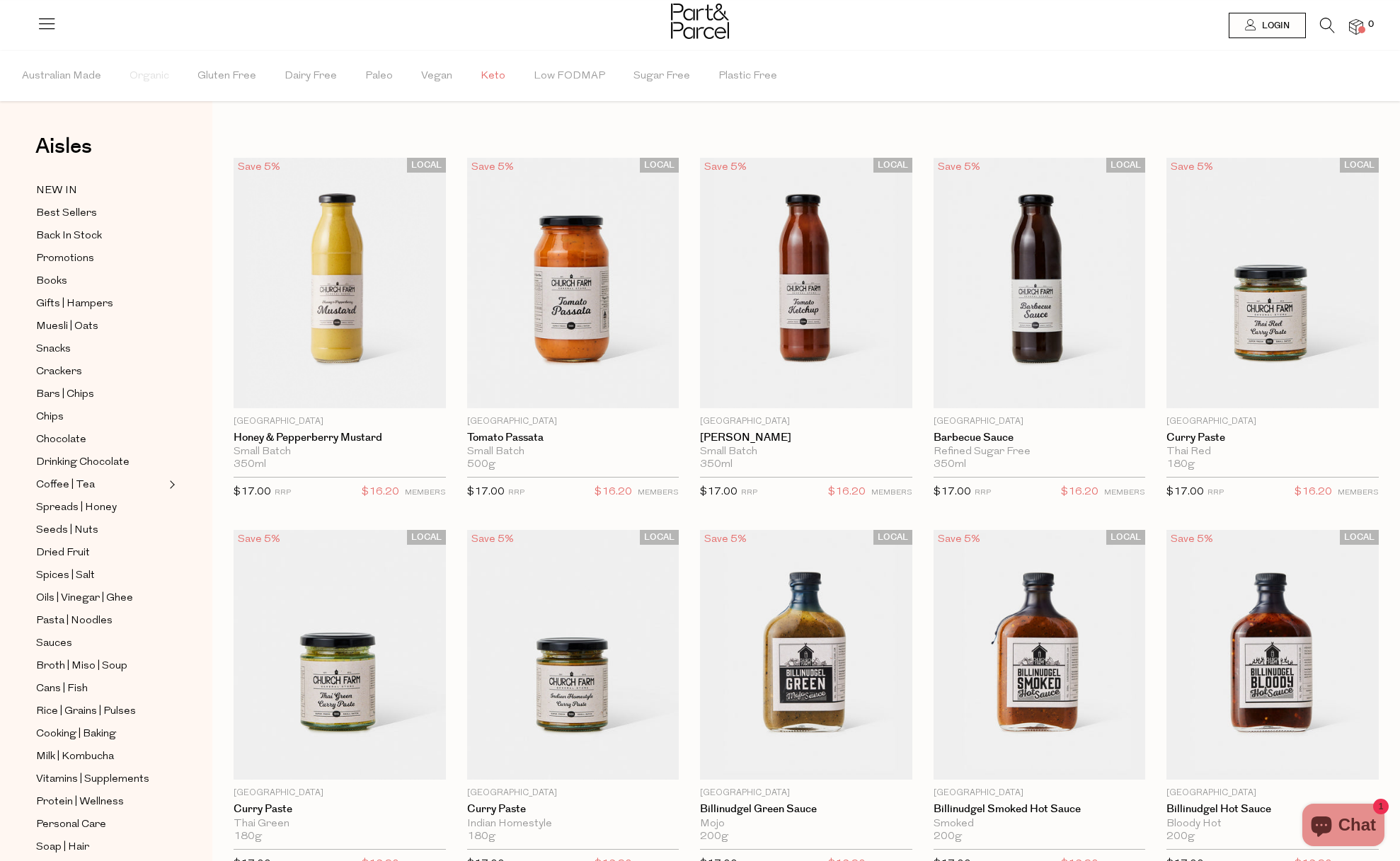
click at [481, 71] on span "Keto" at bounding box center [492, 76] width 25 height 50
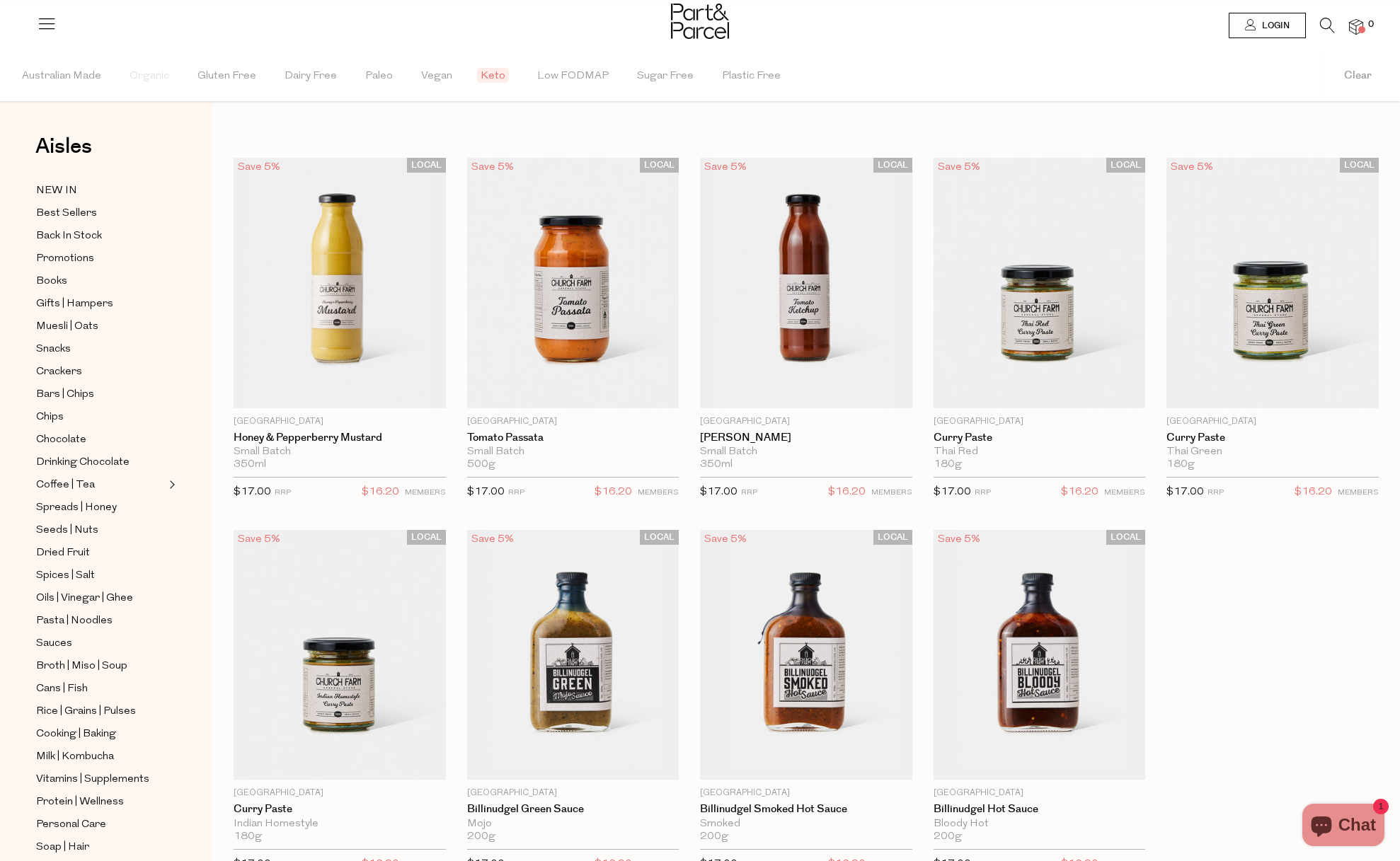
click at [483, 75] on span "Keto" at bounding box center [493, 74] width 32 height 15
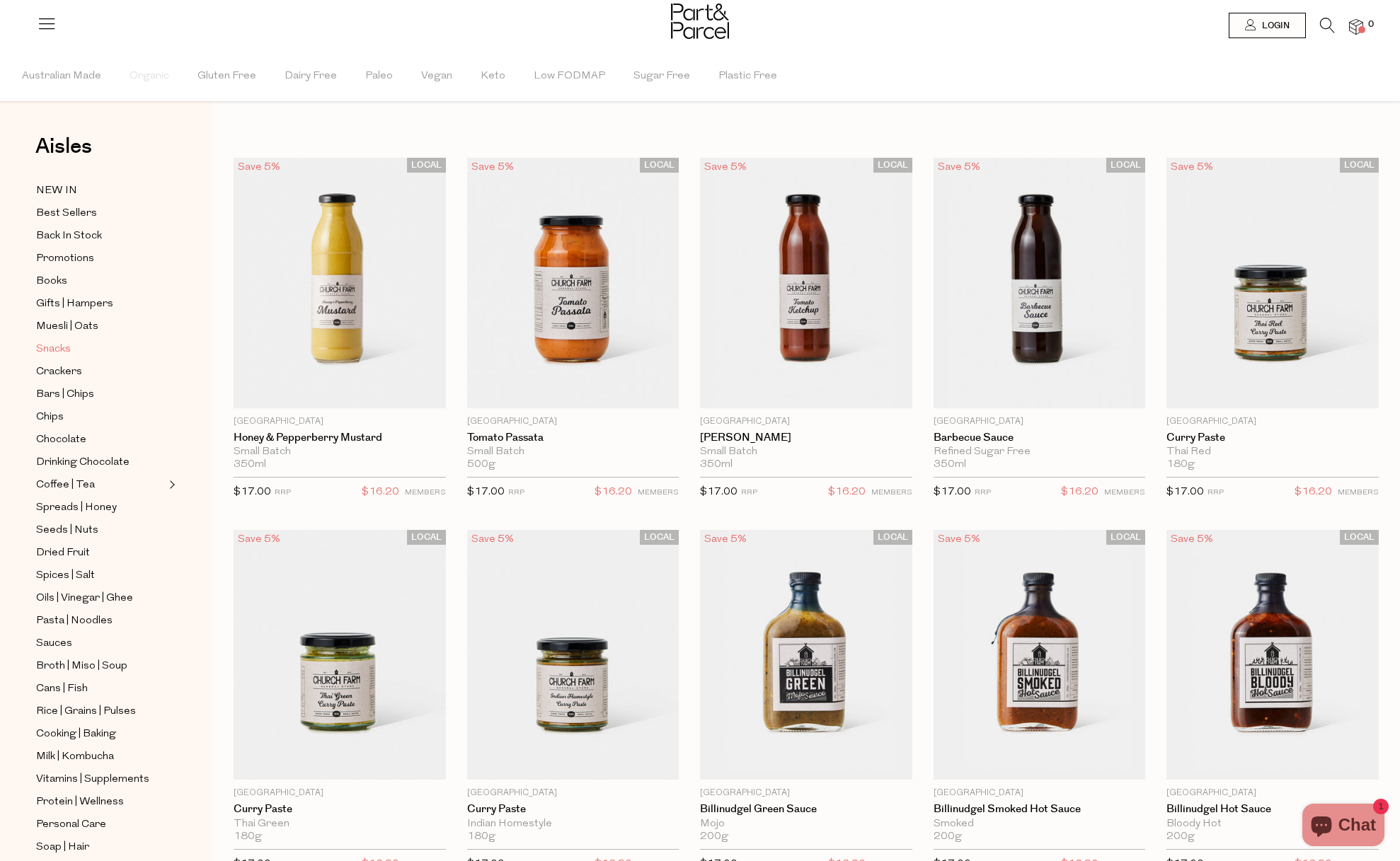
click at [67, 354] on span "Snacks" at bounding box center [53, 349] width 35 height 17
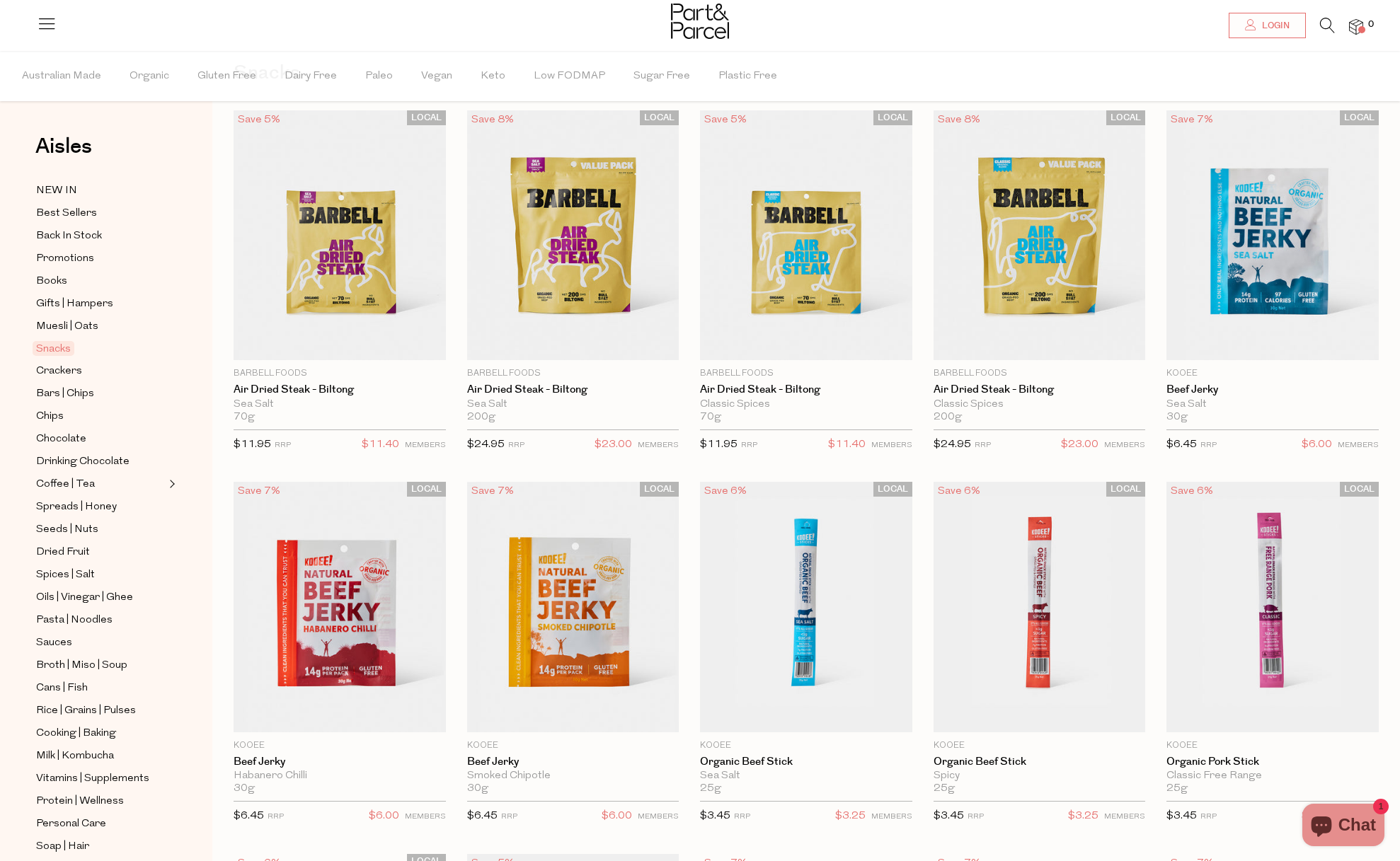
scroll to position [73, 0]
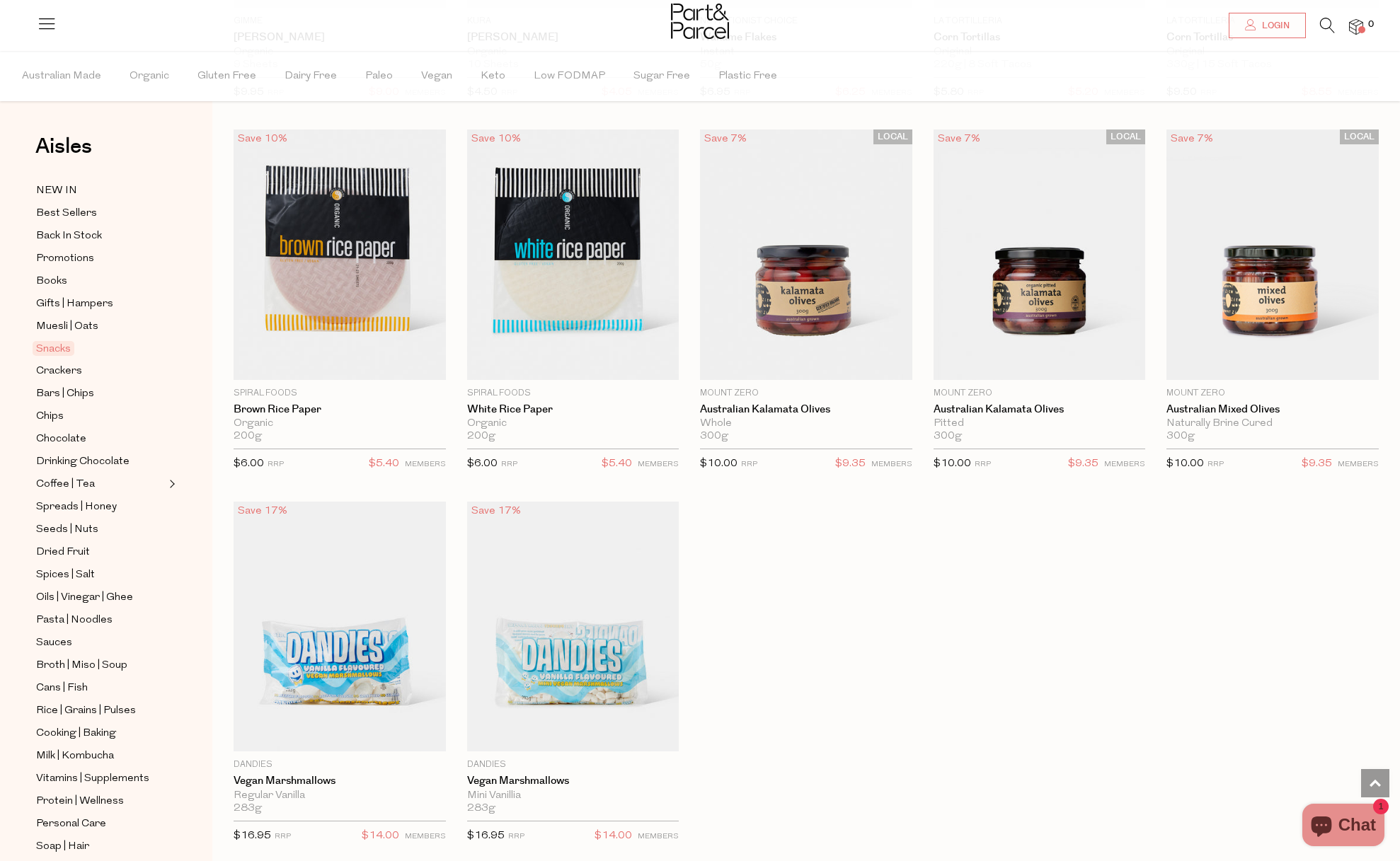
scroll to position [4549, 0]
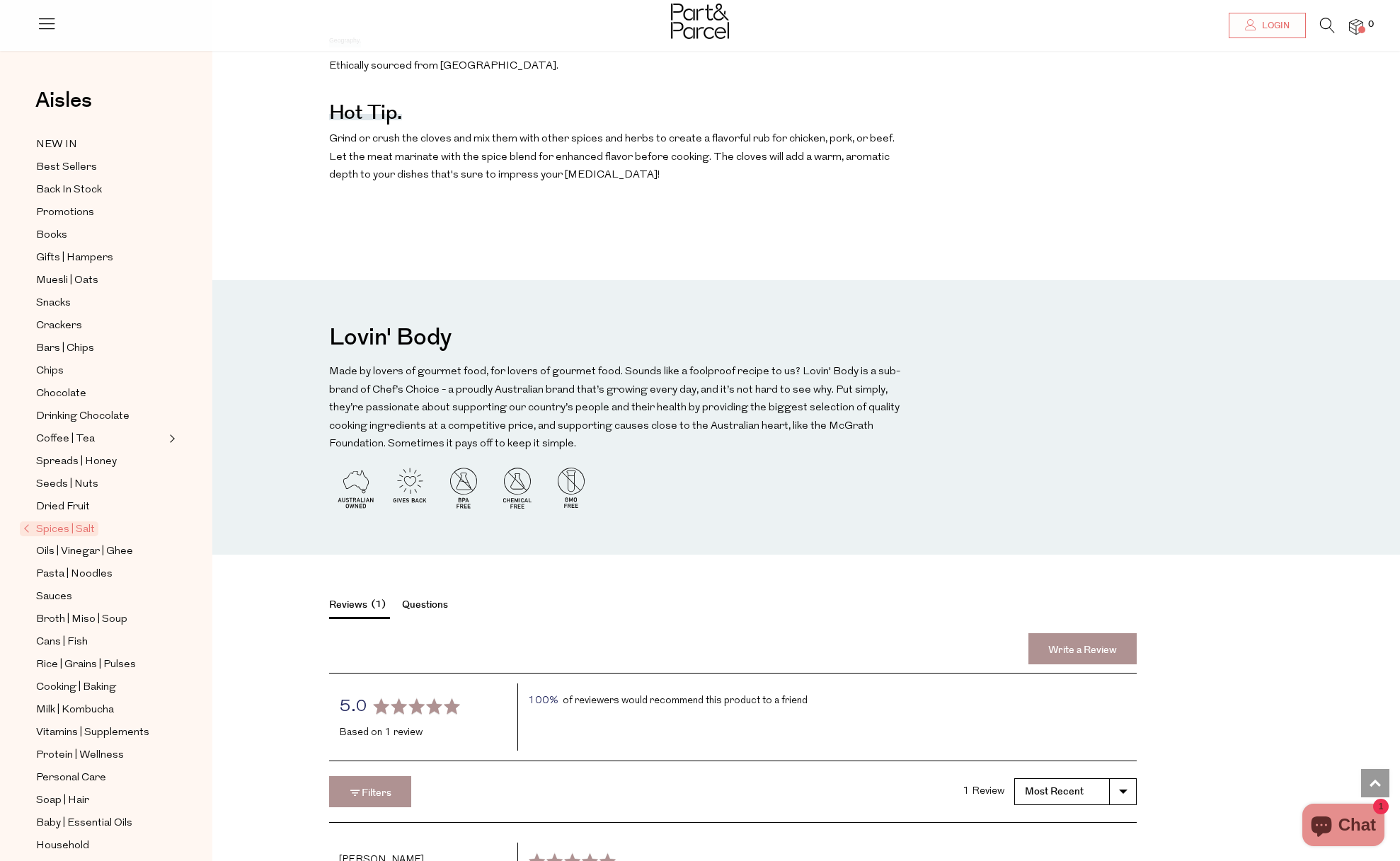
scroll to position [1615, 0]
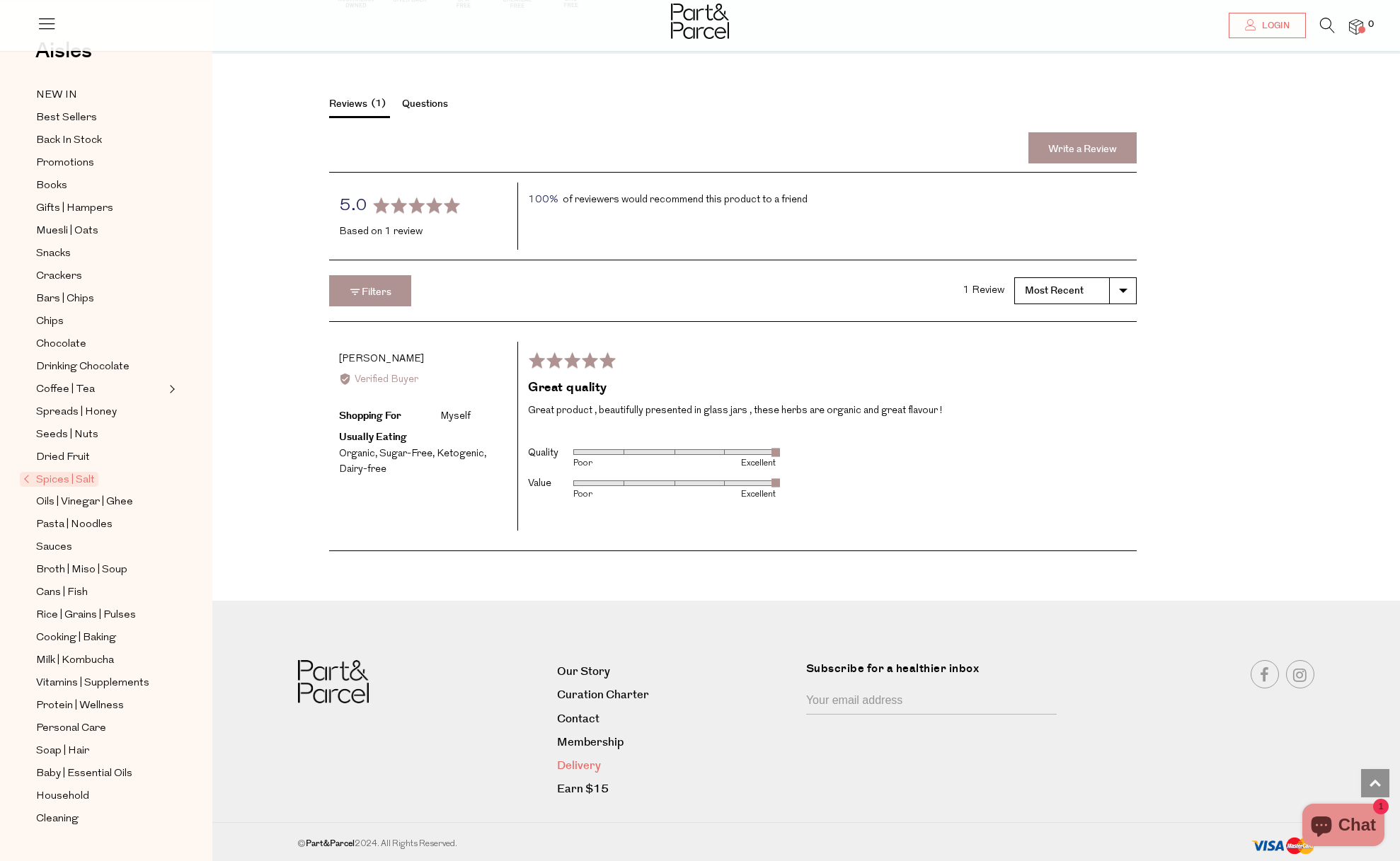
click at [585, 770] on link "Delivery" at bounding box center [676, 766] width 238 height 19
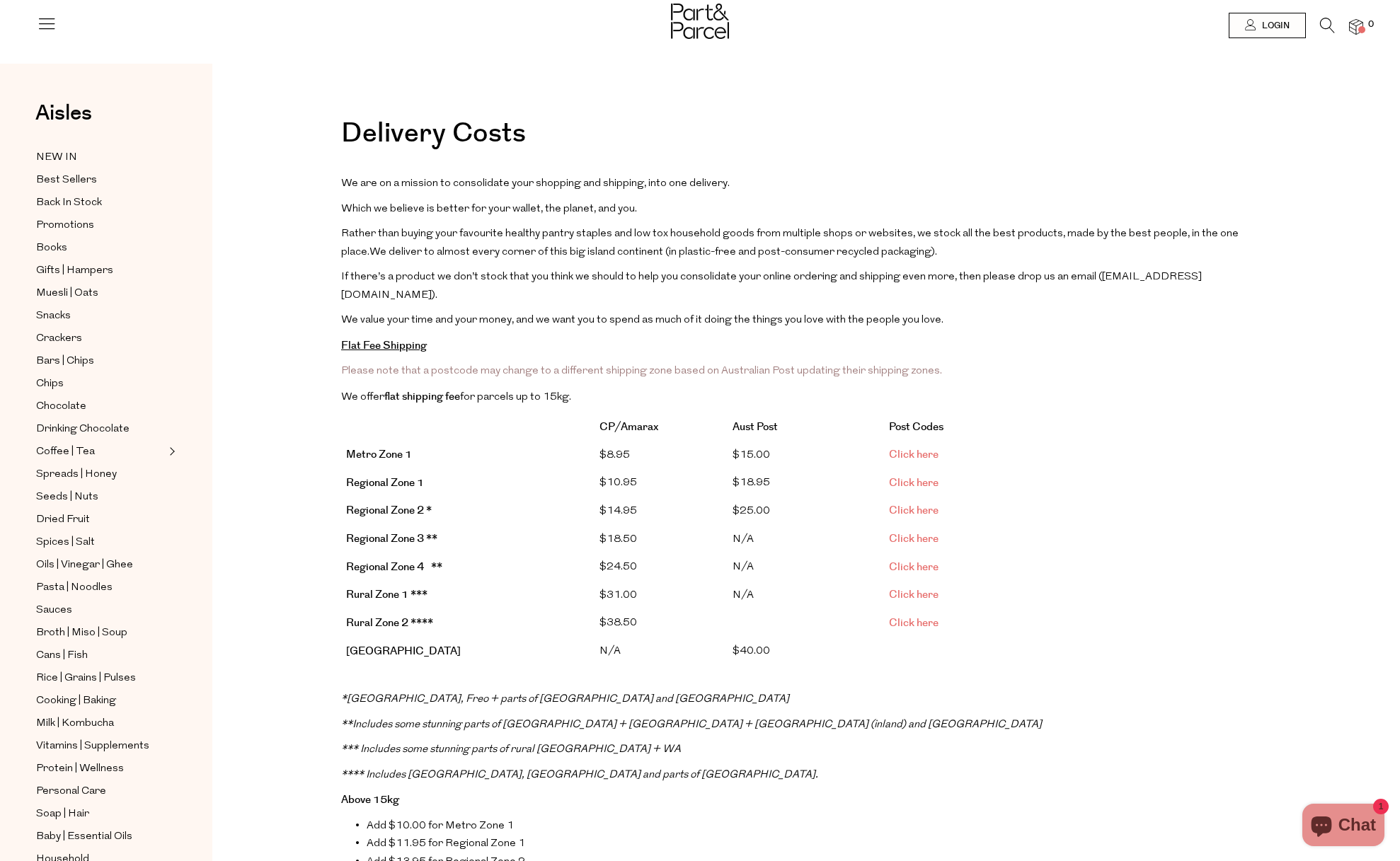
click at [898, 475] on span "Click here" at bounding box center [914, 482] width 50 height 15
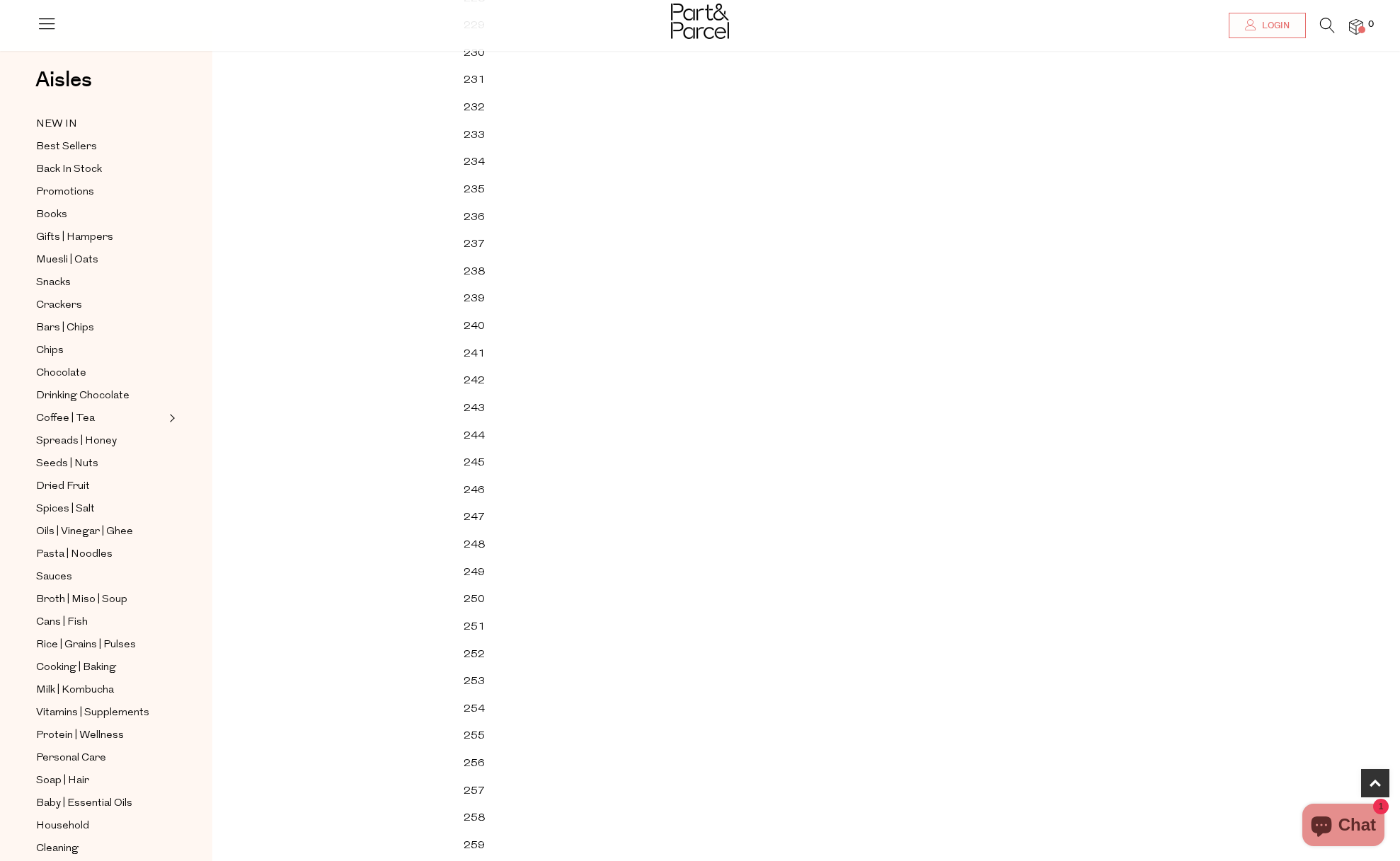
scroll to position [1271, 0]
click at [493, 258] on td "248" at bounding box center [490, 256] width 62 height 28
